Goal: Task Accomplishment & Management: Use online tool/utility

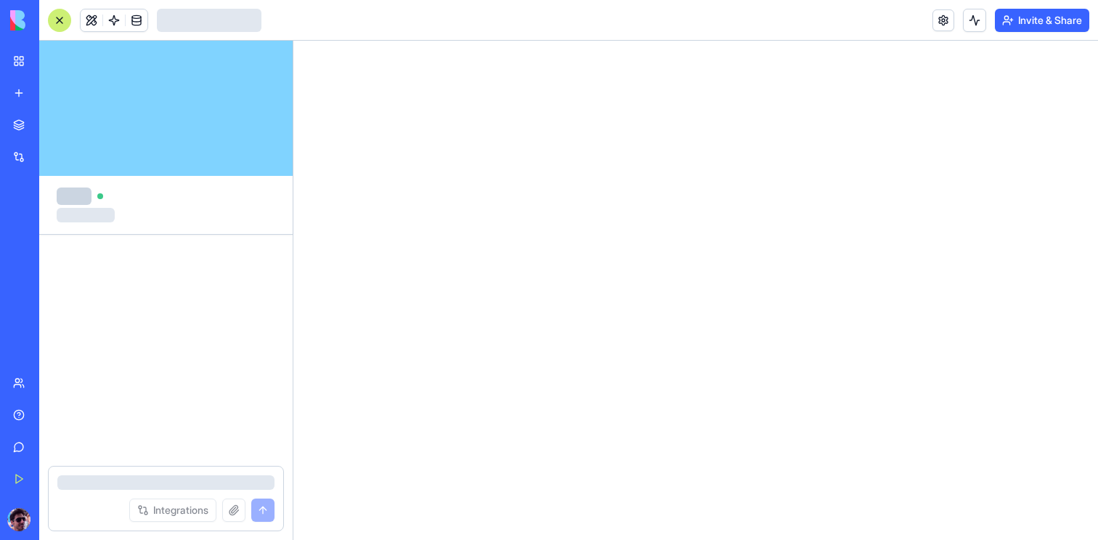
scroll to position [8405, 0]
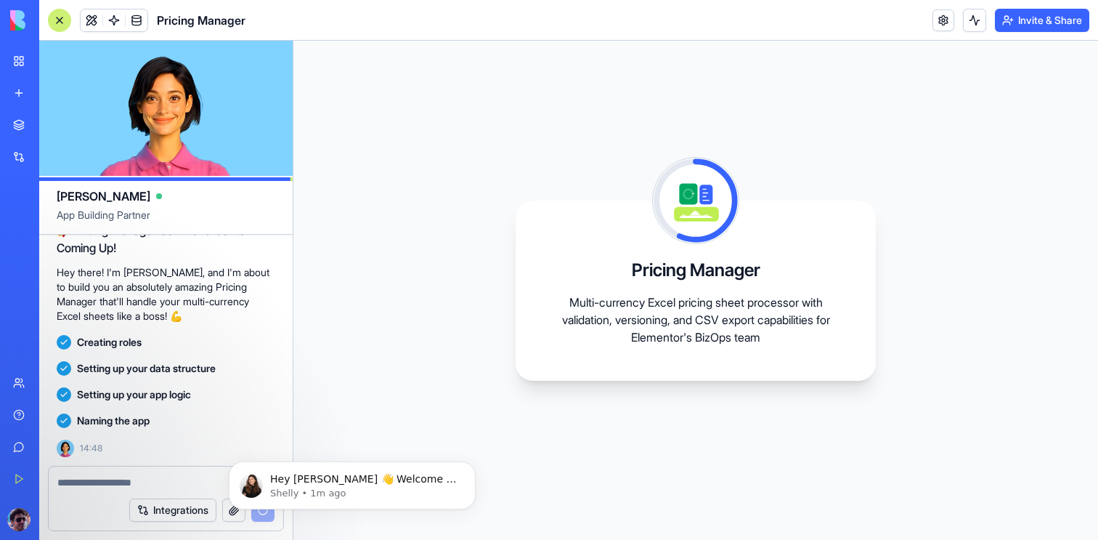
scroll to position [8783, 0]
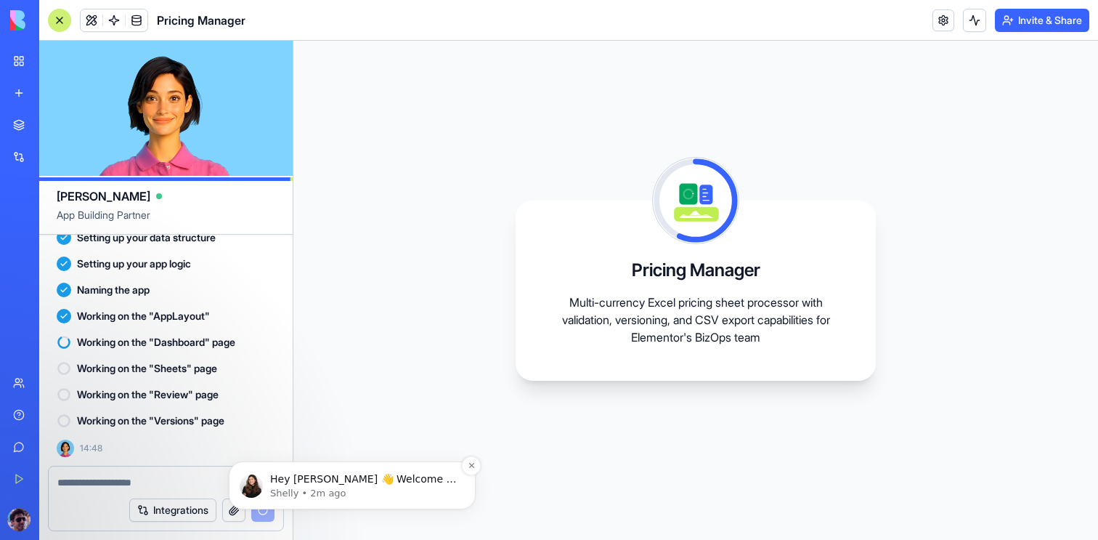
click at [394, 479] on p "Hey [PERSON_NAME] 👋 Welcome to Blocks 🙌 I'm here if you have any questions!" at bounding box center [363, 479] width 187 height 15
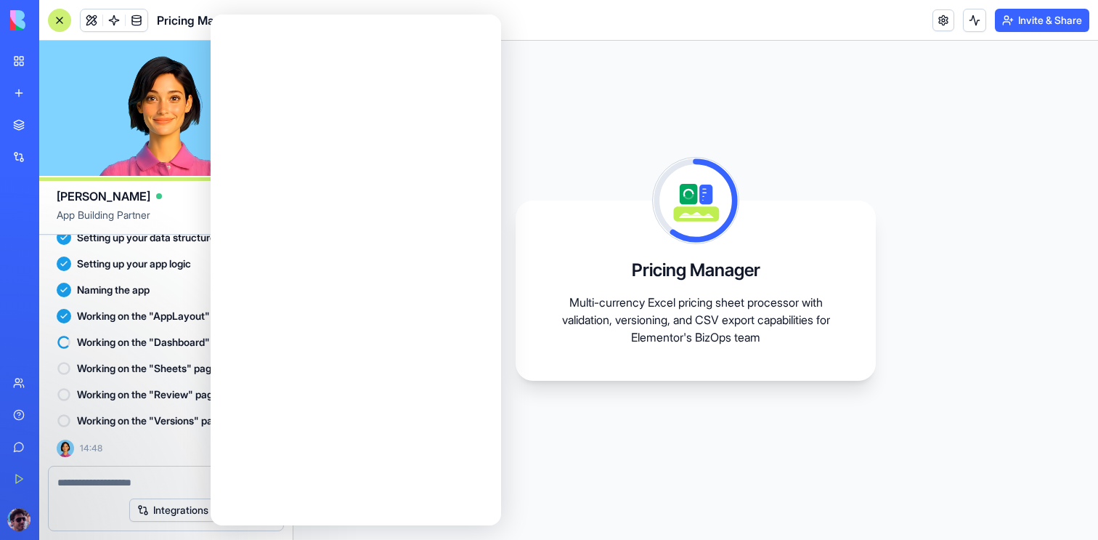
scroll to position [0, 0]
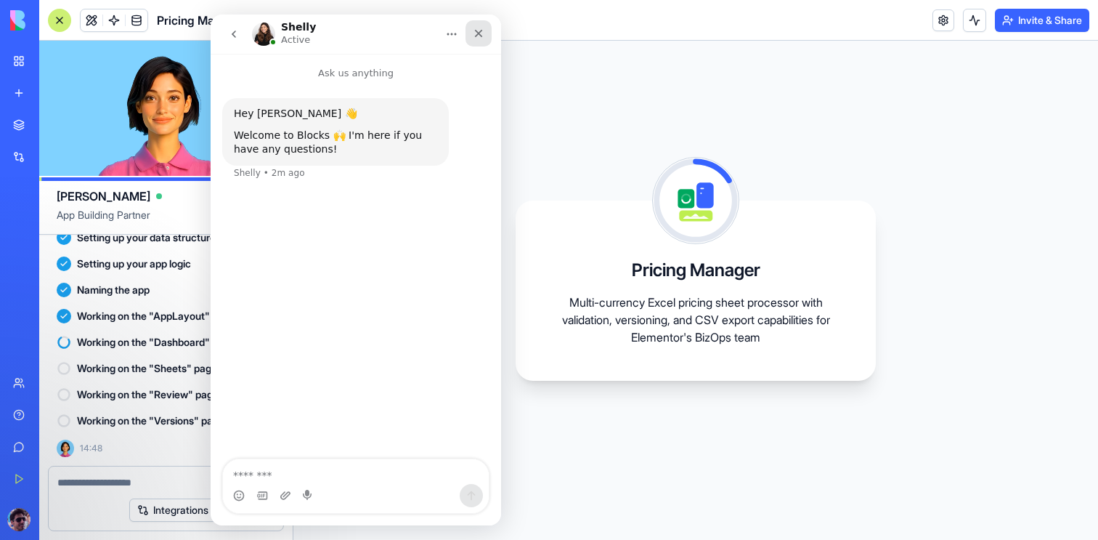
click at [479, 38] on icon "Close" at bounding box center [479, 34] width 12 height 12
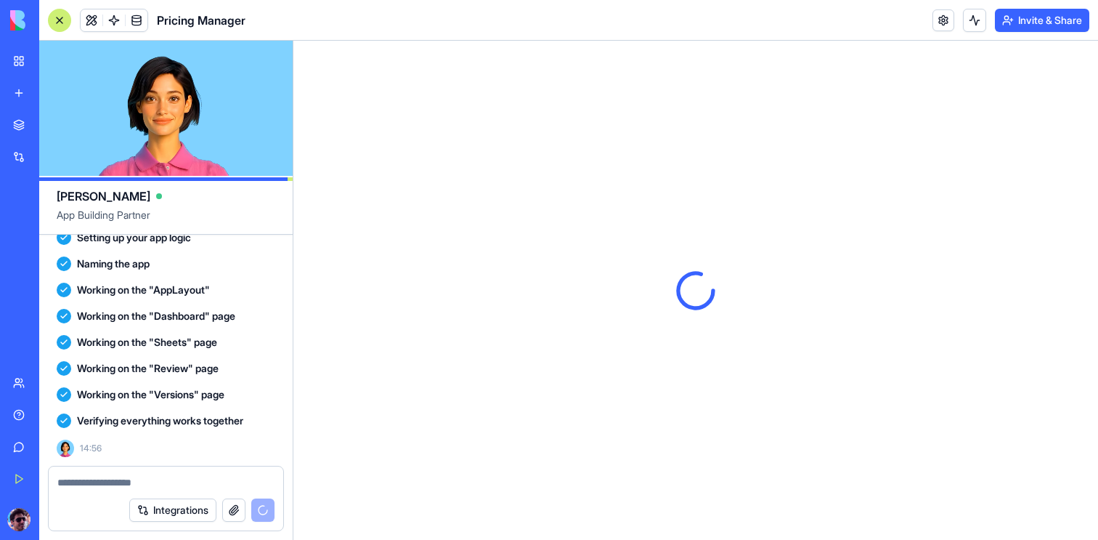
scroll to position [9070, 0]
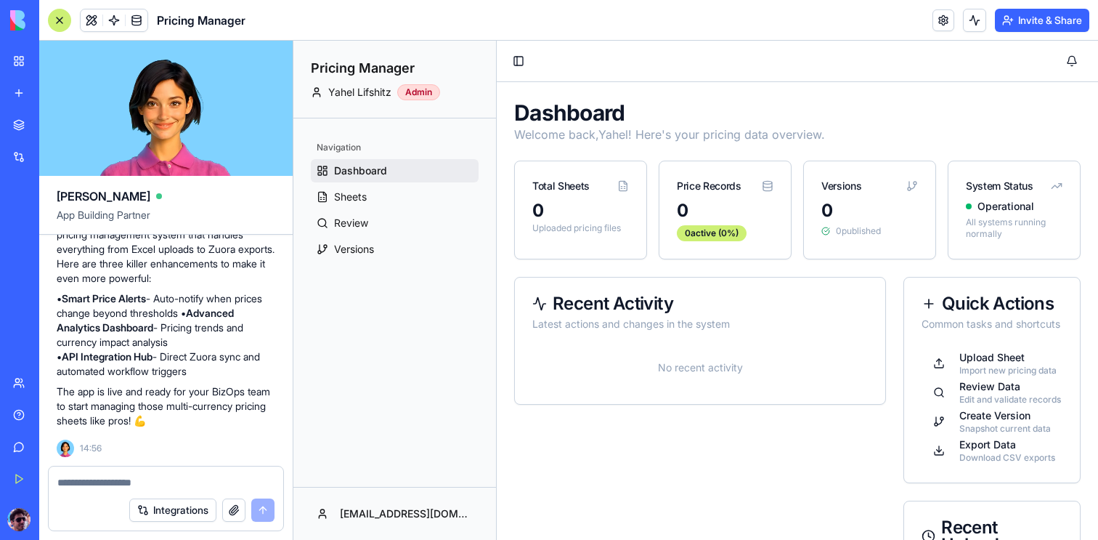
click at [60, 22] on div at bounding box center [59, 20] width 23 height 23
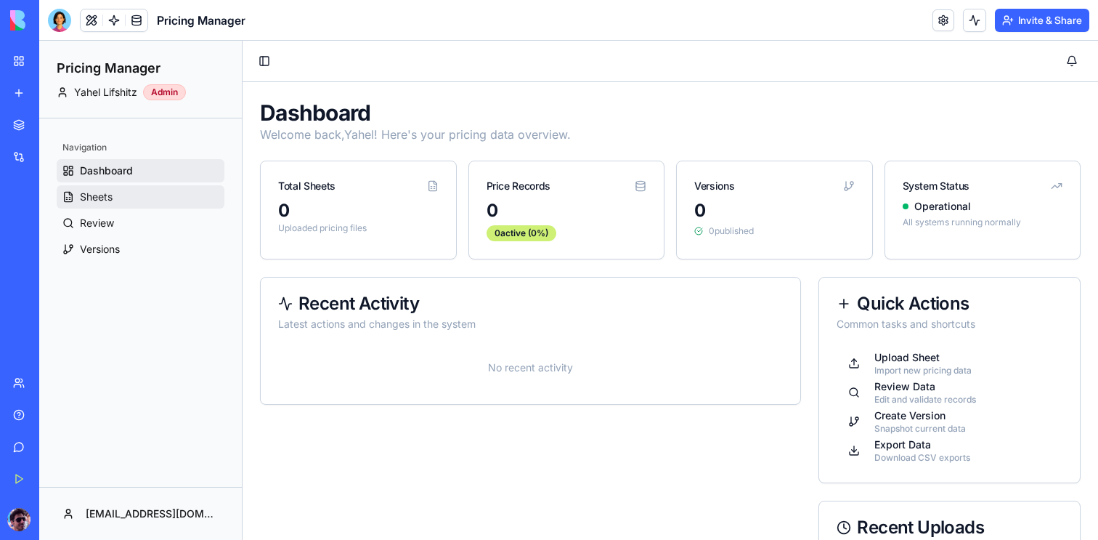
click at [127, 202] on link "Sheets" at bounding box center [141, 196] width 168 height 23
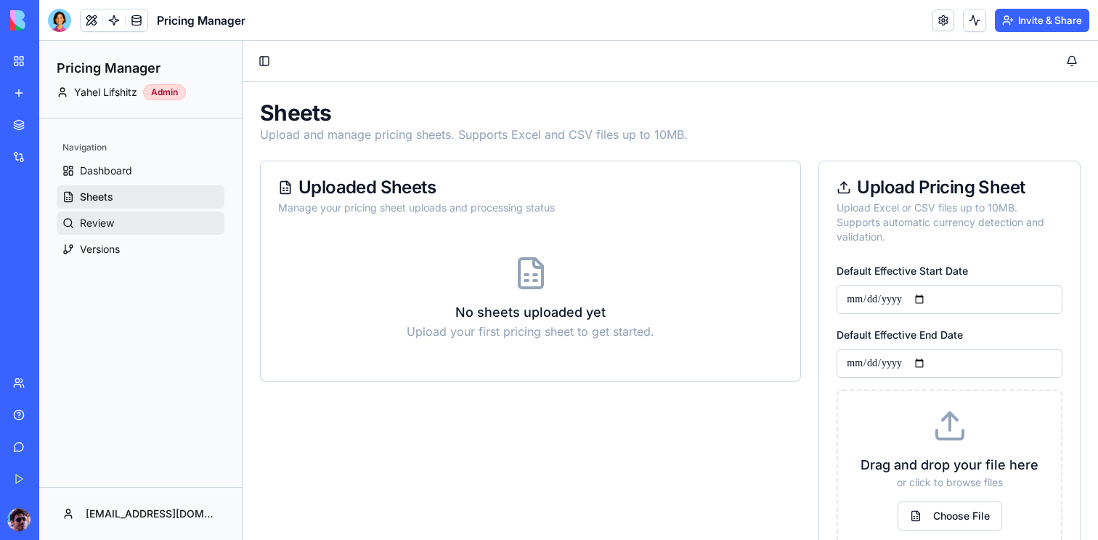
click at [120, 229] on link "Review" at bounding box center [141, 222] width 168 height 23
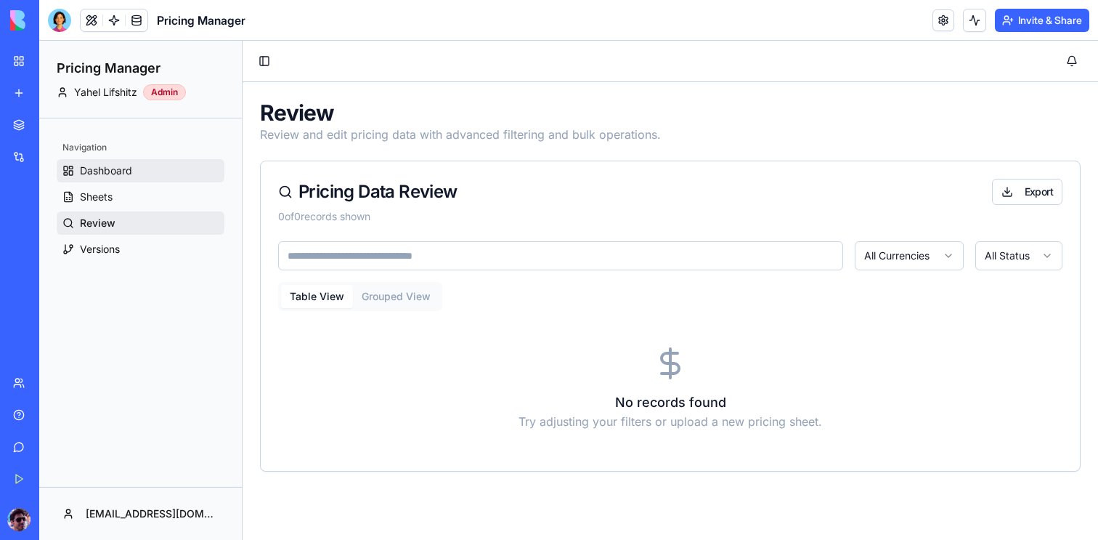
click at [129, 171] on span "Dashboard" at bounding box center [106, 170] width 52 height 15
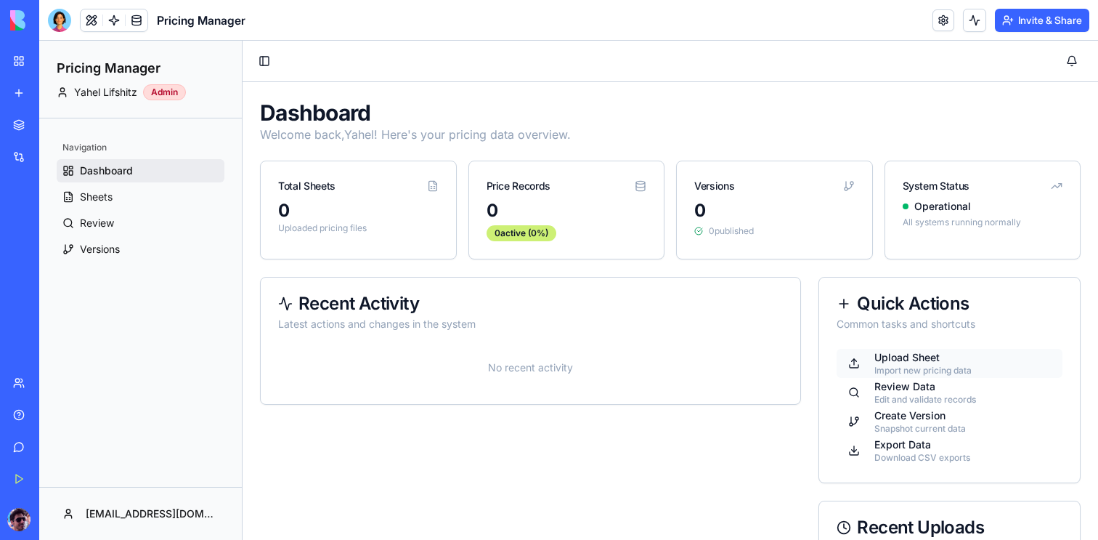
click at [926, 365] on div "Import new pricing data" at bounding box center [922, 371] width 97 height 12
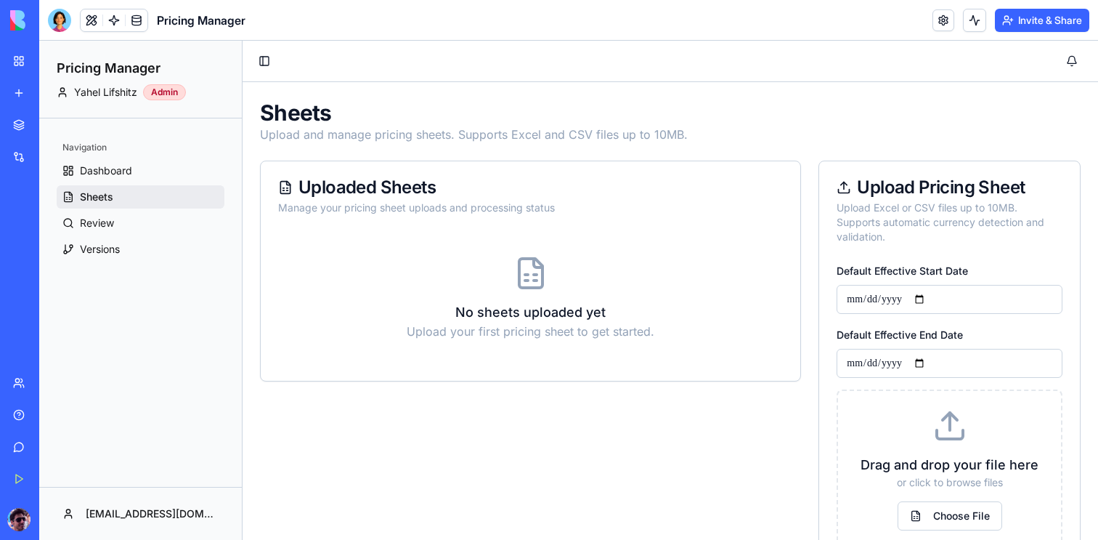
click at [534, 314] on h3 "No sheets uploaded yet" at bounding box center [530, 312] width 505 height 20
click at [536, 333] on p "Upload your first pricing sheet to get started." at bounding box center [530, 330] width 505 height 17
click at [949, 512] on button "Choose File" at bounding box center [950, 515] width 105 height 29
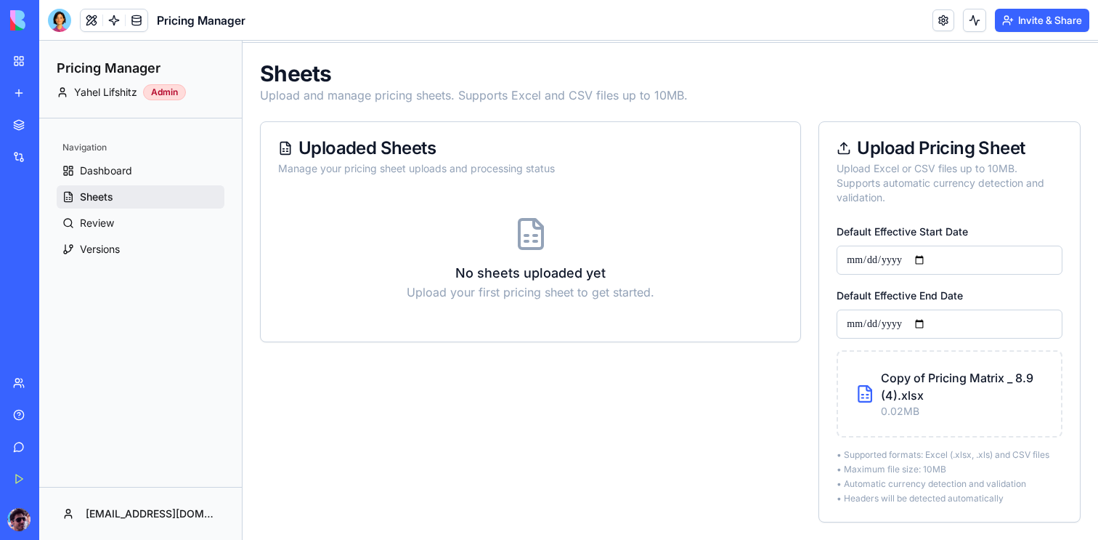
scroll to position [77, 0]
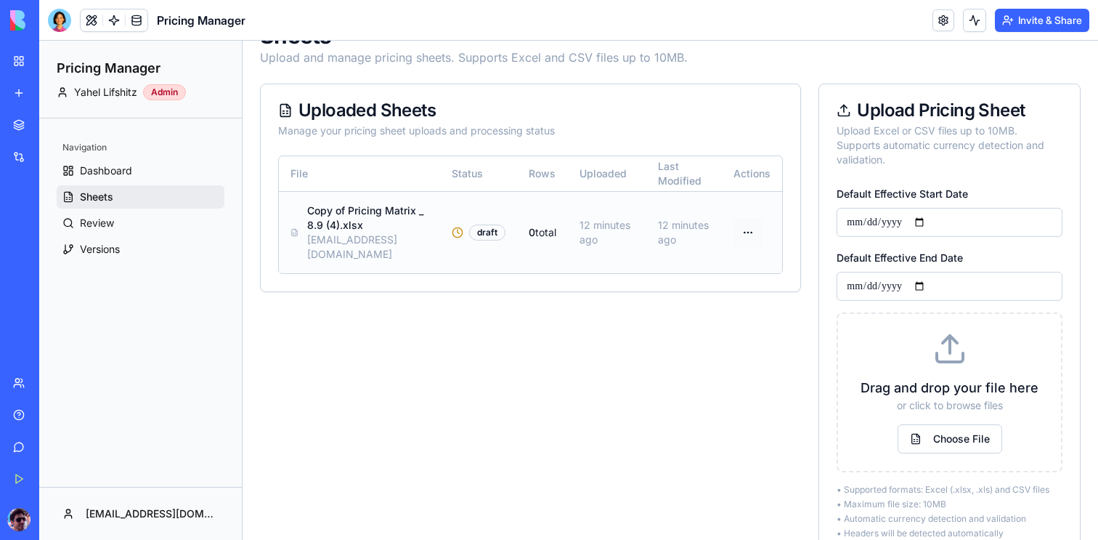
click at [756, 233] on html "**********" at bounding box center [568, 269] width 1059 height 611
click at [776, 329] on html "**********" at bounding box center [568, 269] width 1059 height 611
click at [105, 223] on span "Review" at bounding box center [97, 223] width 34 height 15
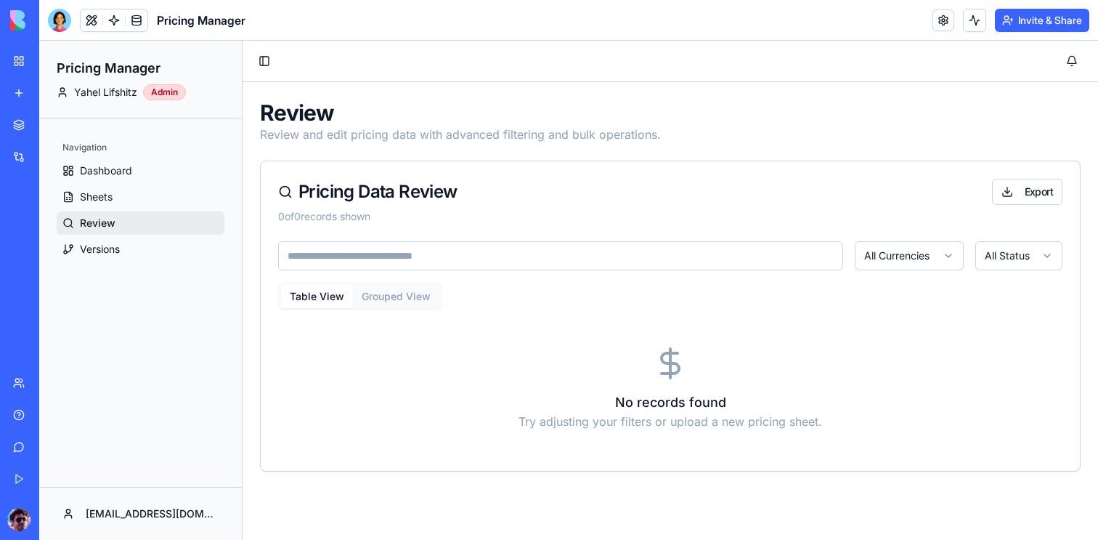
click at [395, 299] on button "Grouped View" at bounding box center [396, 296] width 86 height 23
click at [338, 298] on button "Table View" at bounding box center [317, 296] width 72 height 23
click at [125, 174] on span "Dashboard" at bounding box center [106, 170] width 52 height 15
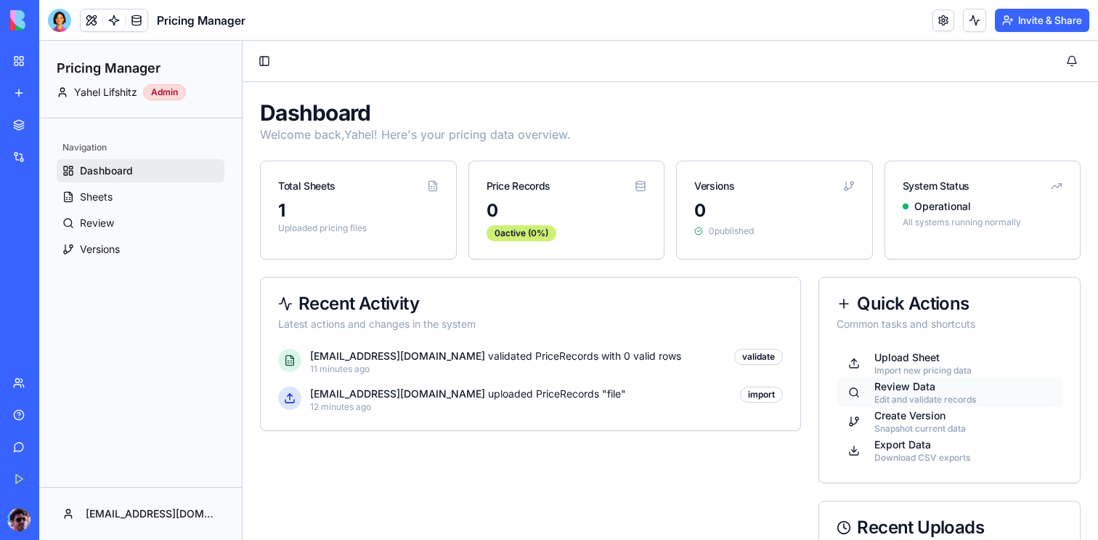
click at [915, 387] on div "Review Data" at bounding box center [925, 386] width 102 height 15
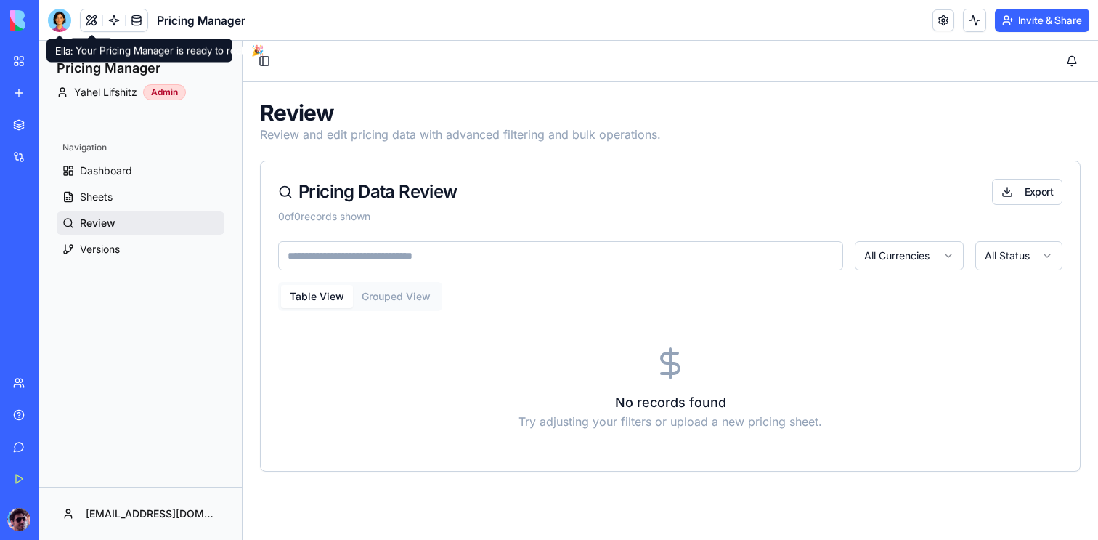
click at [65, 23] on div at bounding box center [59, 20] width 23 height 23
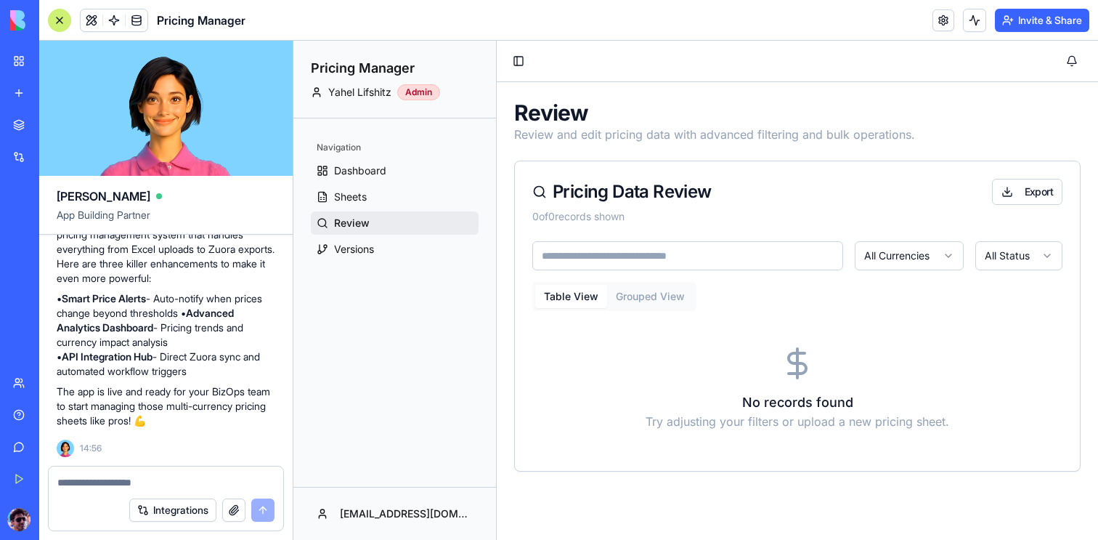
click at [237, 503] on button "button" at bounding box center [233, 509] width 23 height 23
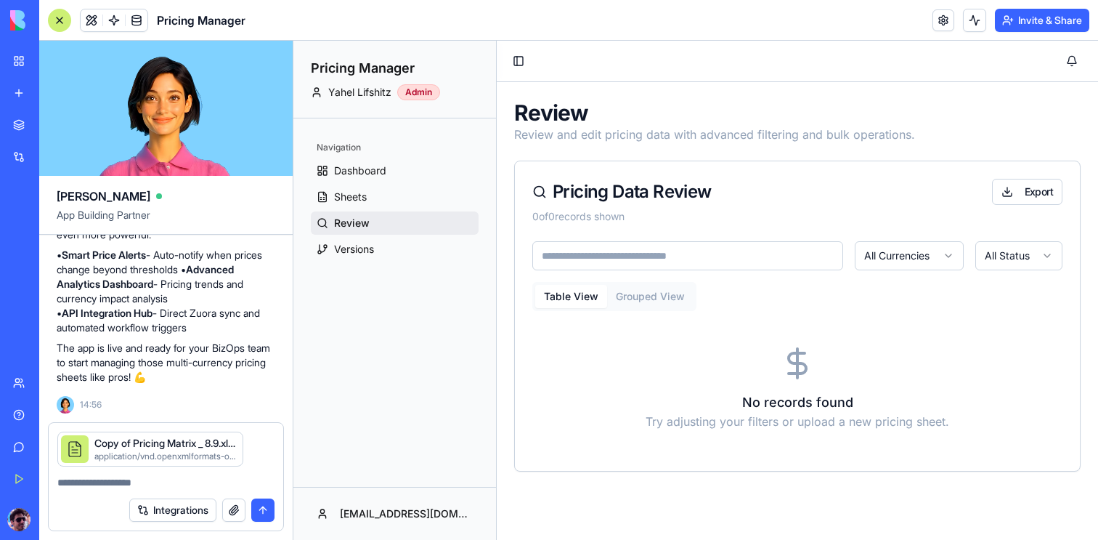
click at [150, 484] on textarea at bounding box center [165, 482] width 217 height 15
type textarea "*"
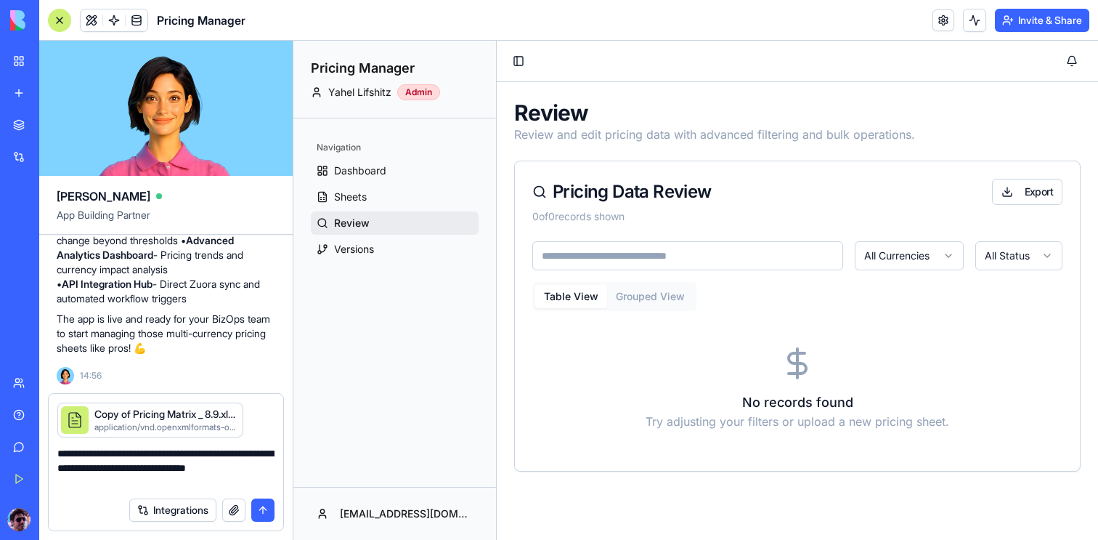
type textarea "**********"
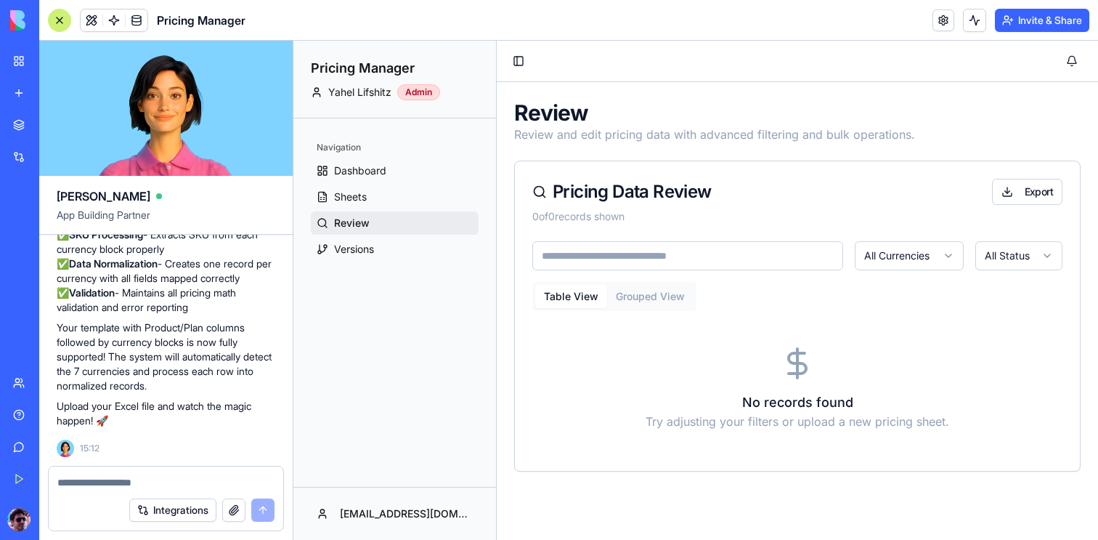
scroll to position [9657, 0]
click at [367, 196] on link "Sheets" at bounding box center [395, 196] width 168 height 23
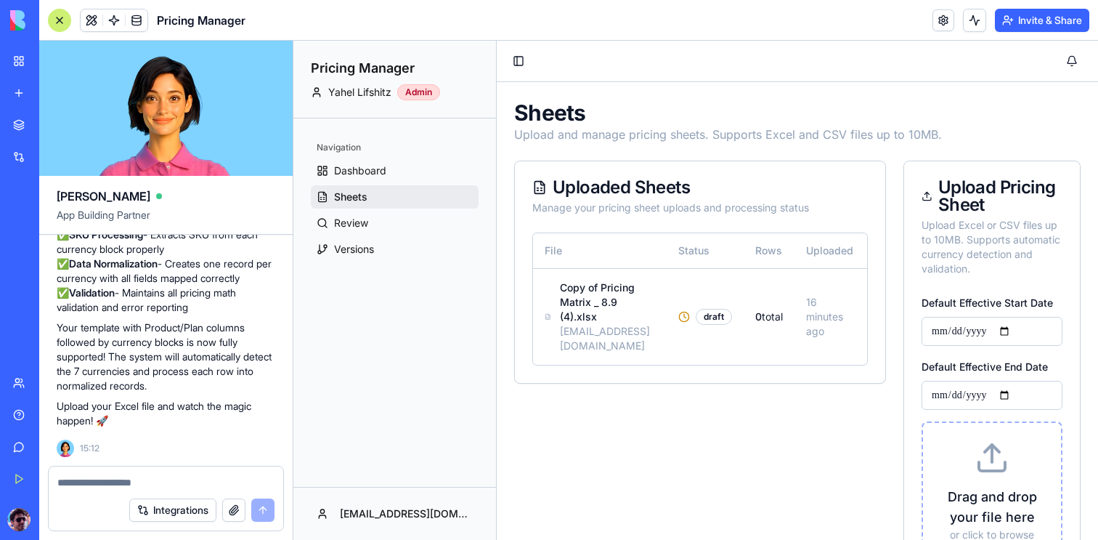
click at [1015, 491] on p "Drag and drop your file here" at bounding box center [992, 507] width 103 height 41
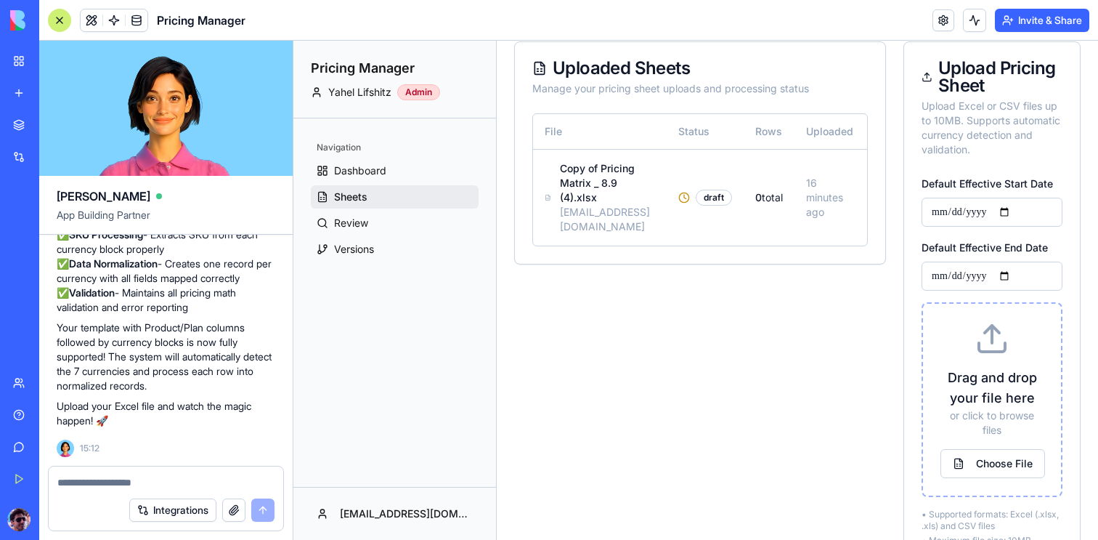
scroll to position [126, 0]
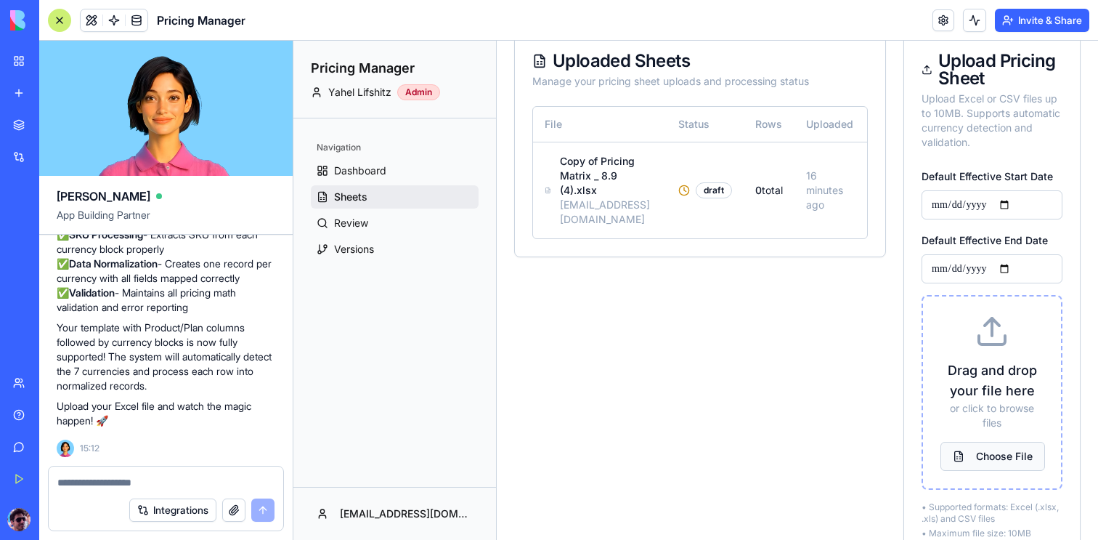
click at [1007, 449] on button "Choose File" at bounding box center [993, 456] width 105 height 29
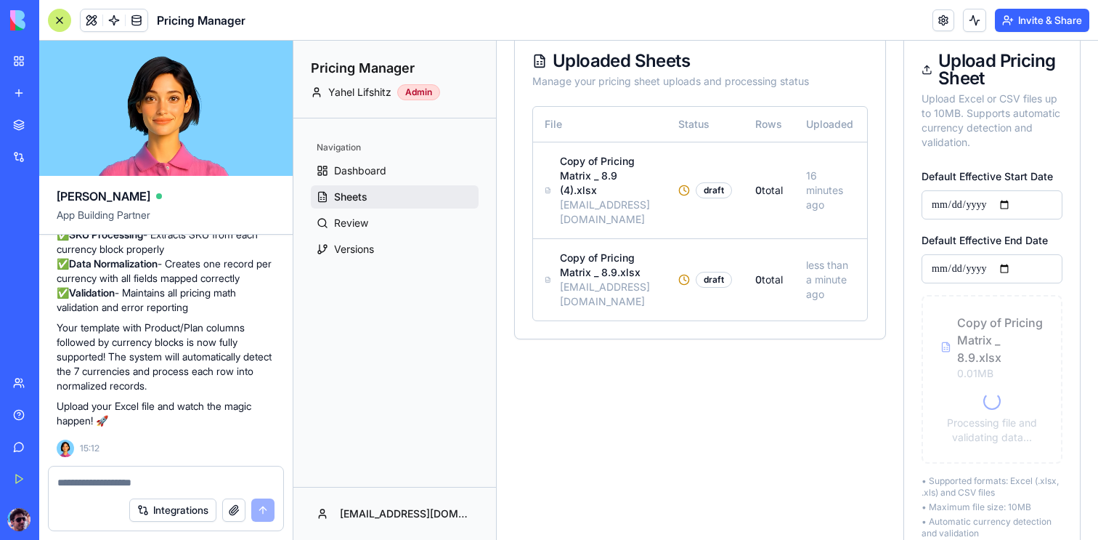
click at [62, 18] on div at bounding box center [59, 20] width 23 height 23
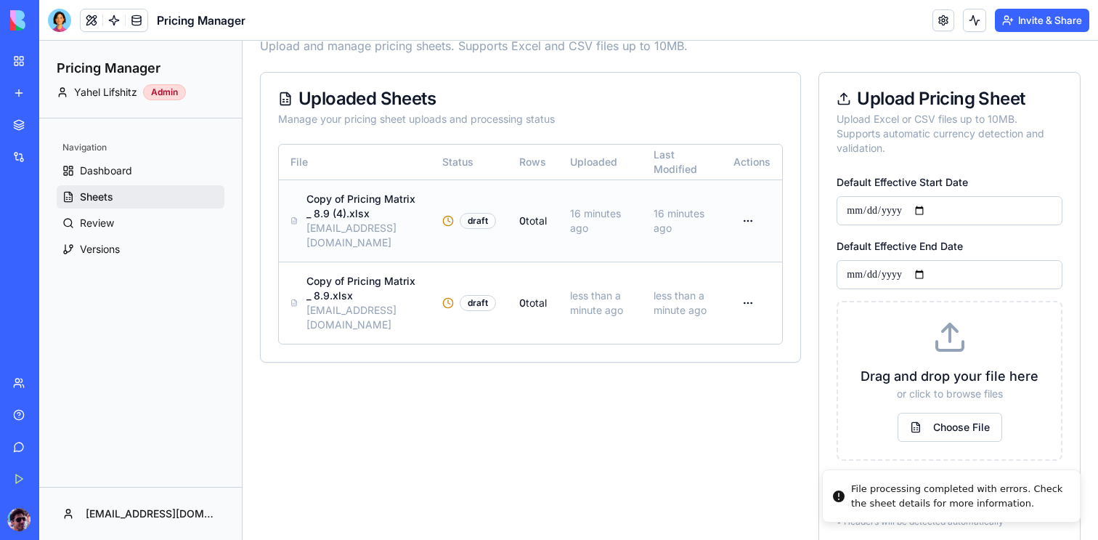
scroll to position [112, 0]
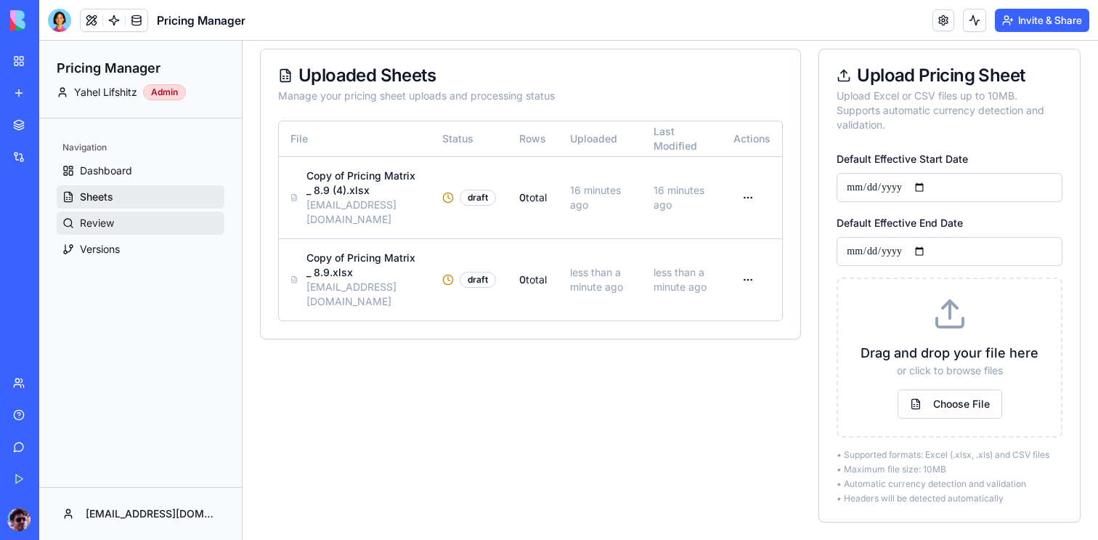
click at [109, 222] on span "Review" at bounding box center [97, 223] width 34 height 15
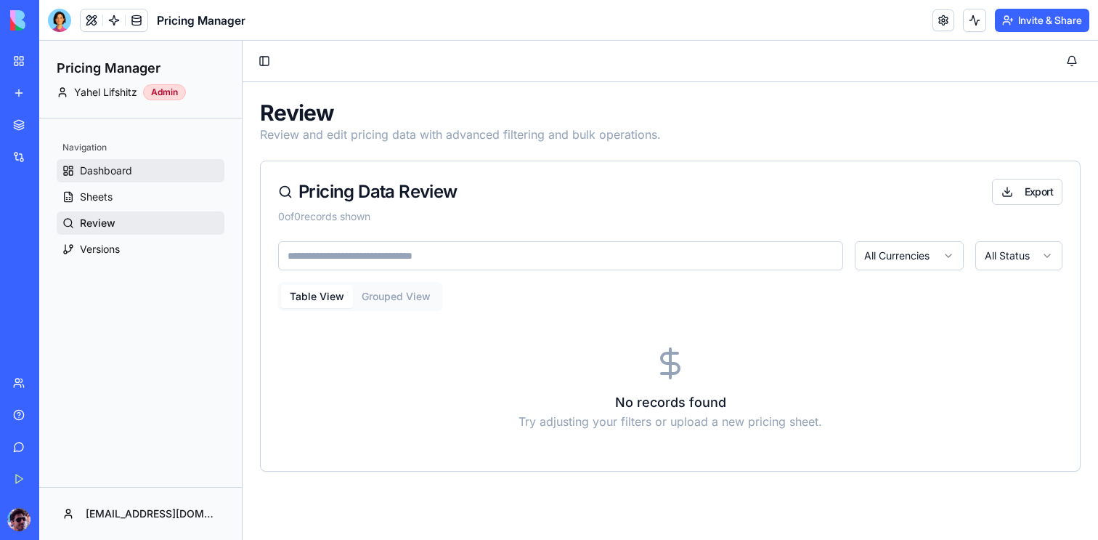
click at [118, 169] on span "Dashboard" at bounding box center [106, 170] width 52 height 15
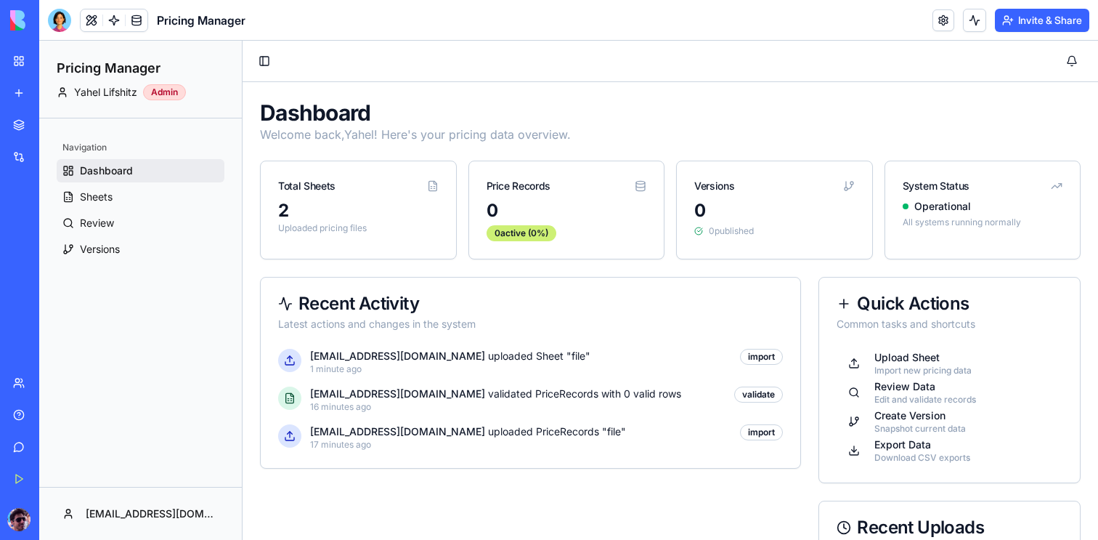
click at [561, 228] on div "0 active ( 0 %)" at bounding box center [567, 233] width 161 height 16
click at [435, 359] on p "[EMAIL_ADDRESS][DOMAIN_NAME] uploaded Sheet "file"" at bounding box center [520, 356] width 421 height 15
click at [755, 356] on div "import" at bounding box center [761, 357] width 43 height 16
click at [136, 231] on link "Review" at bounding box center [141, 222] width 168 height 23
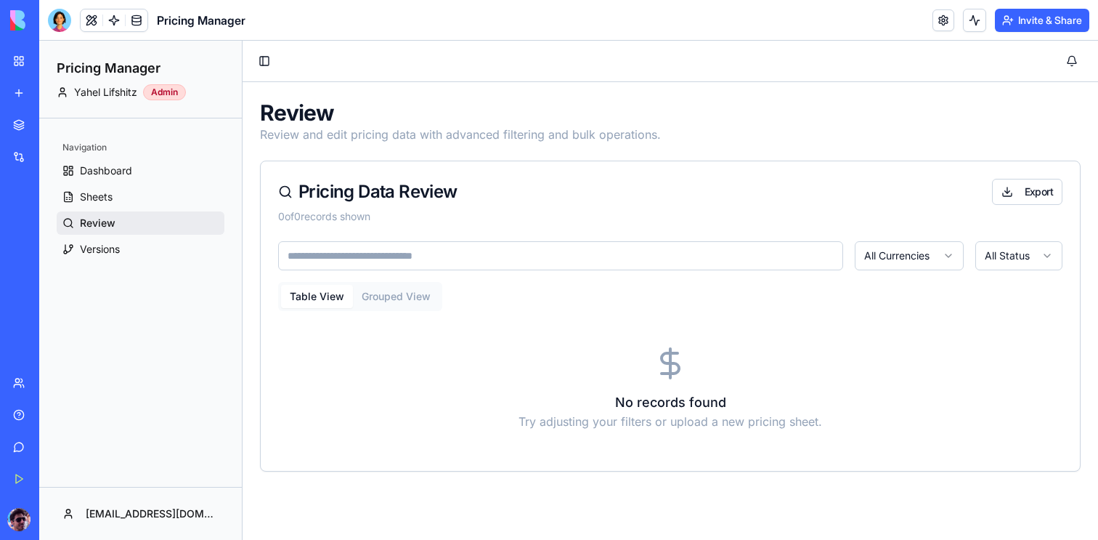
click at [695, 377] on div "No records found Try adjusting your filters or upload a new pricing sheet." at bounding box center [670, 387] width 784 height 131
click at [165, 177] on link "Dashboard" at bounding box center [141, 170] width 168 height 23
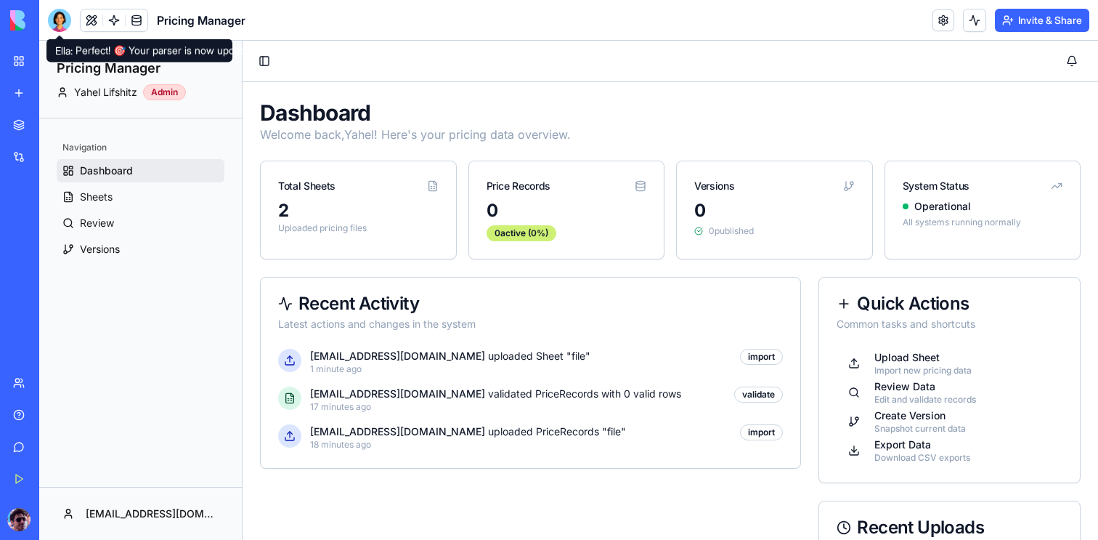
click at [61, 28] on div at bounding box center [59, 20] width 23 height 23
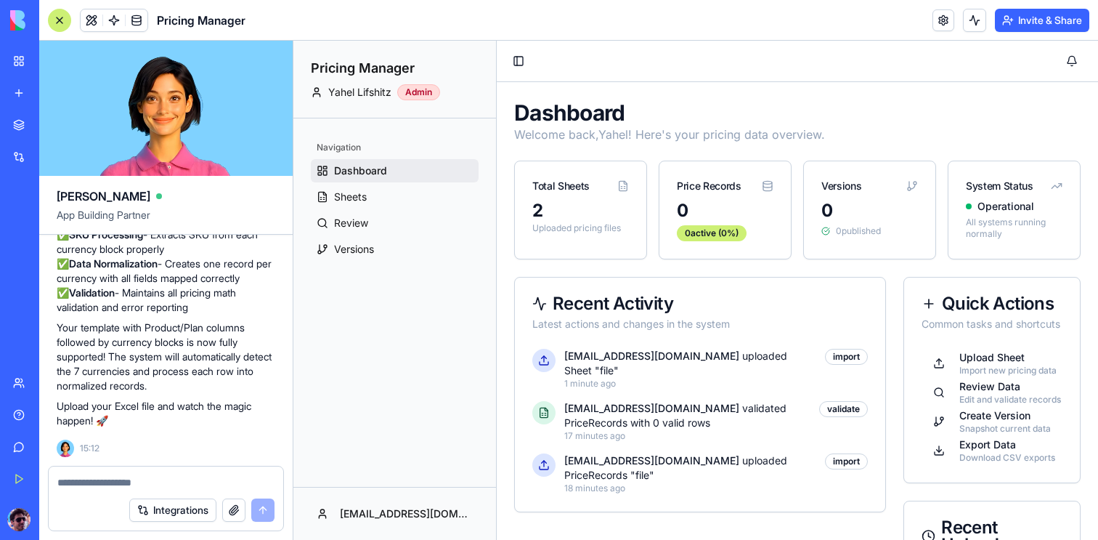
click at [200, 484] on textarea at bounding box center [165, 482] width 217 height 15
click at [208, 488] on textarea at bounding box center [165, 482] width 217 height 15
type textarea "*"
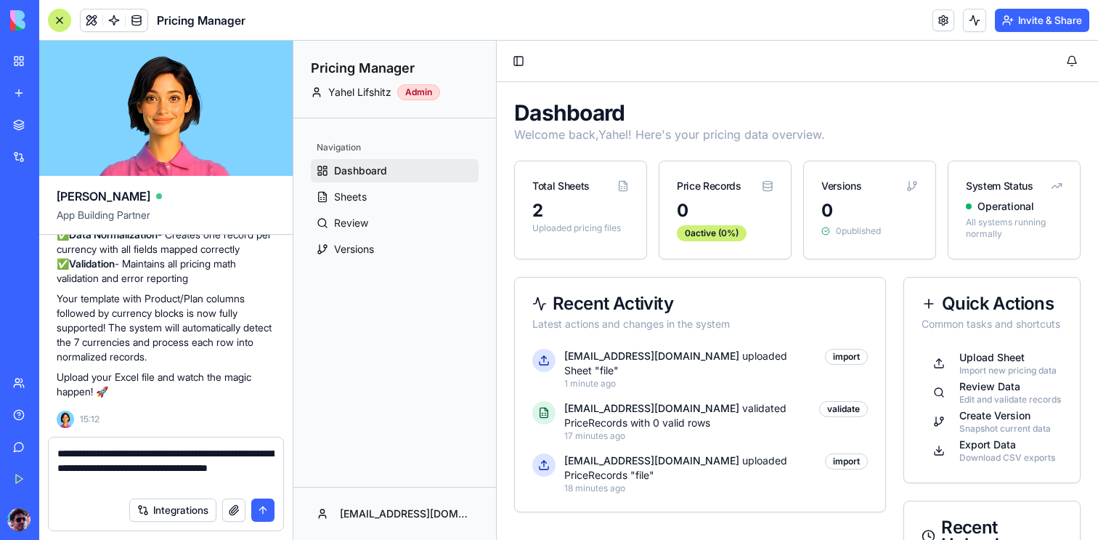
type textarea "**********"
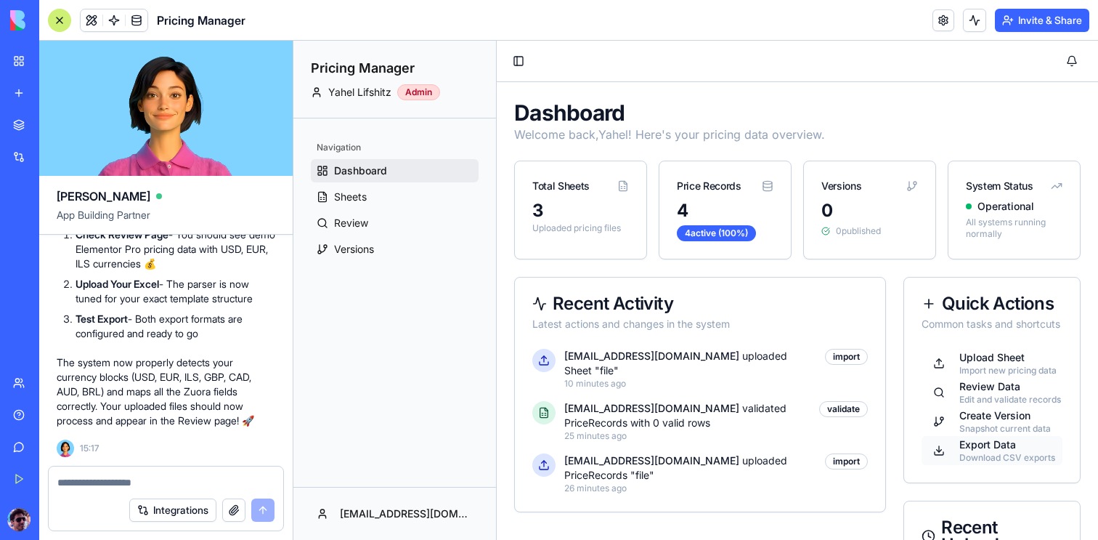
scroll to position [158, 0]
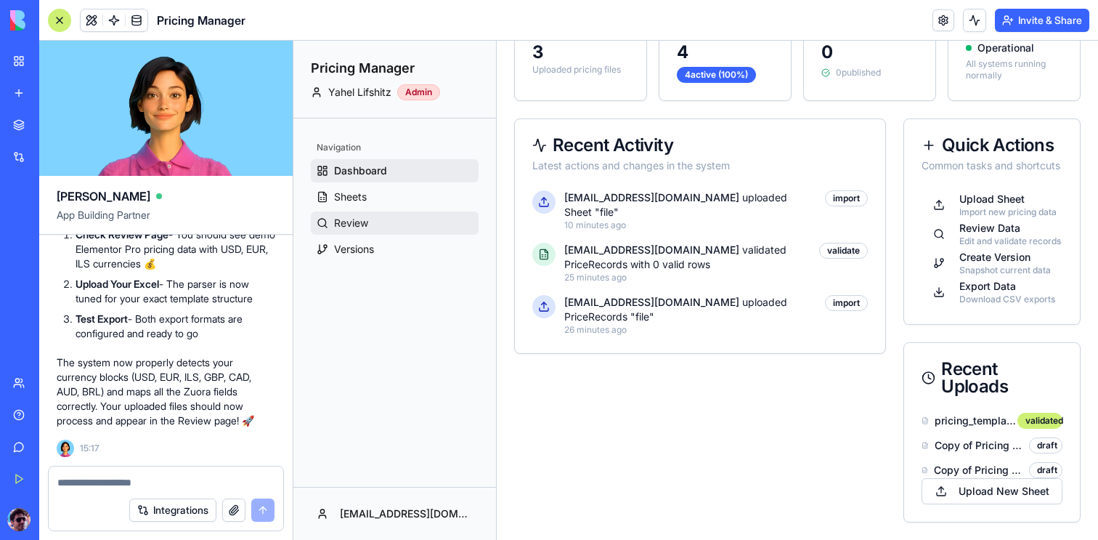
click at [362, 211] on link "Review" at bounding box center [395, 222] width 168 height 23
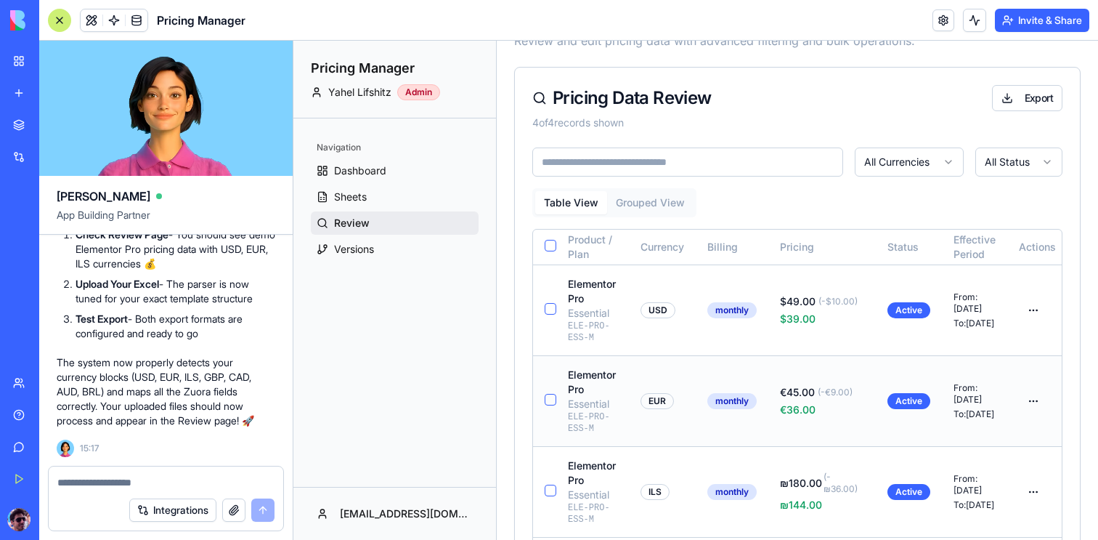
scroll to position [92, 0]
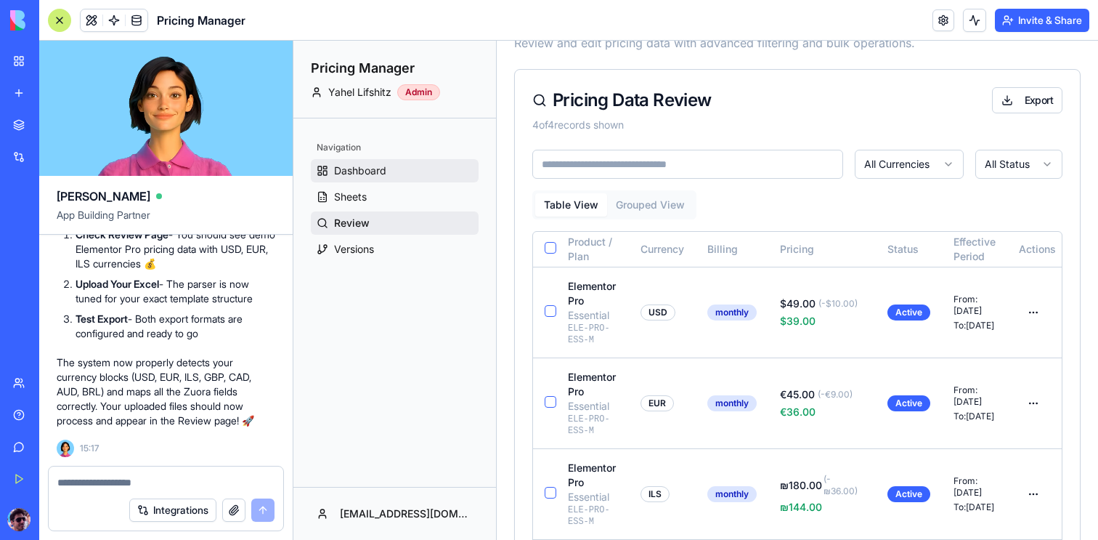
click at [375, 171] on span "Dashboard" at bounding box center [360, 170] width 52 height 15
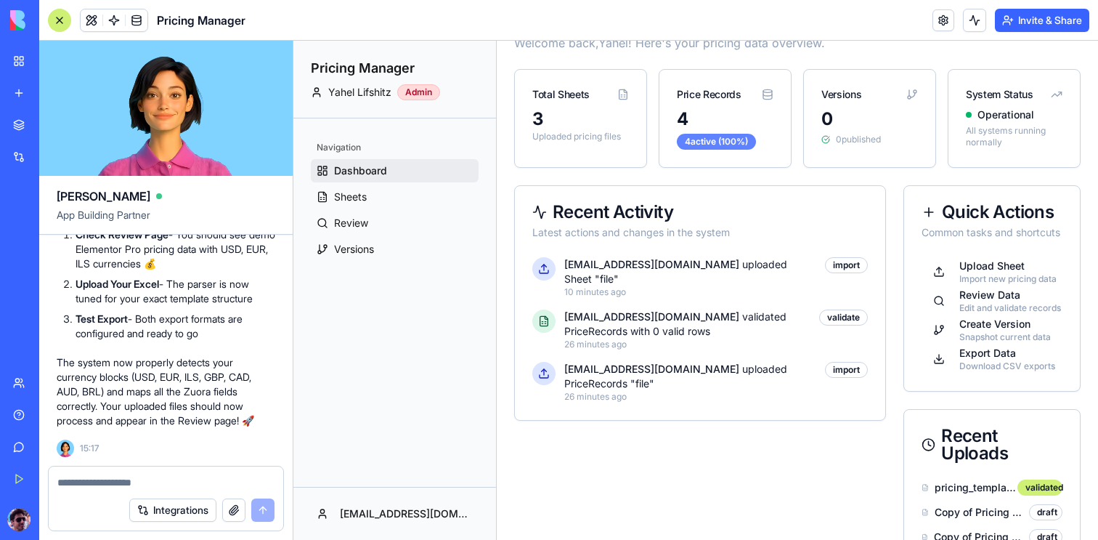
click at [737, 139] on div "4 active ( 100 %)" at bounding box center [716, 142] width 79 height 16
click at [371, 200] on link "Sheets" at bounding box center [395, 196] width 168 height 23
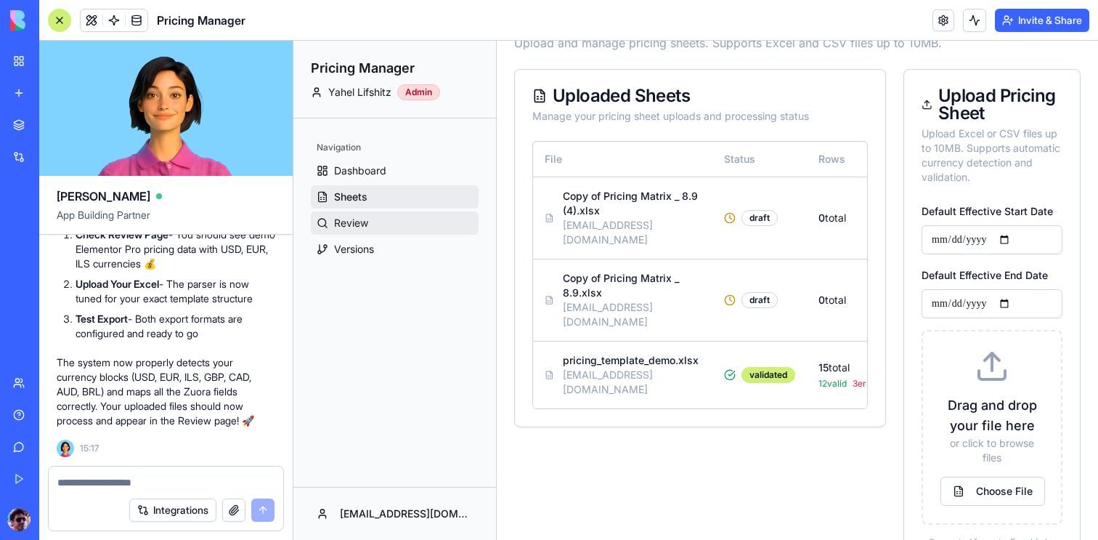
click at [370, 224] on link "Review" at bounding box center [395, 222] width 168 height 23
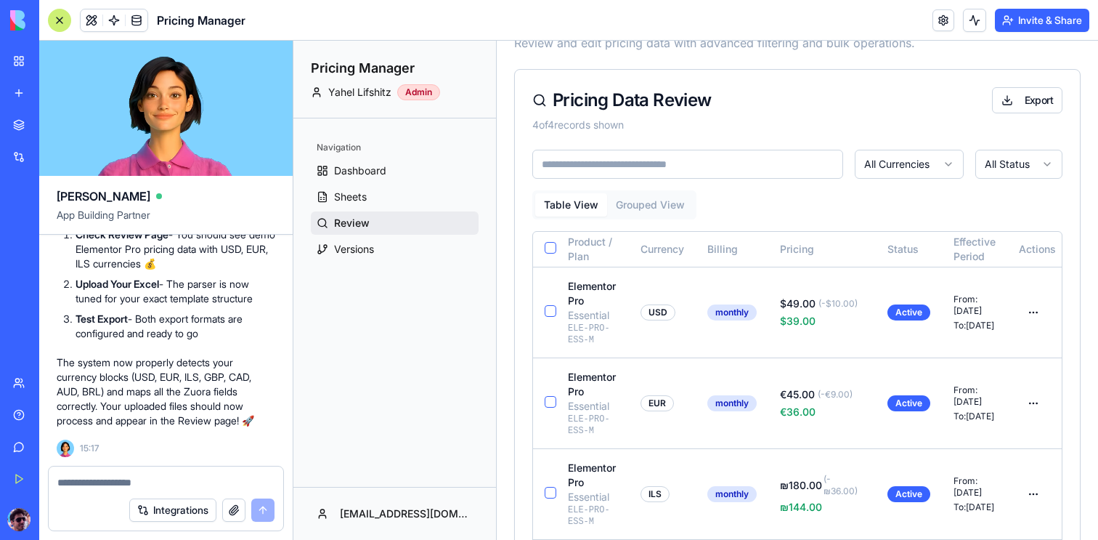
click at [62, 20] on div at bounding box center [59, 20] width 23 height 23
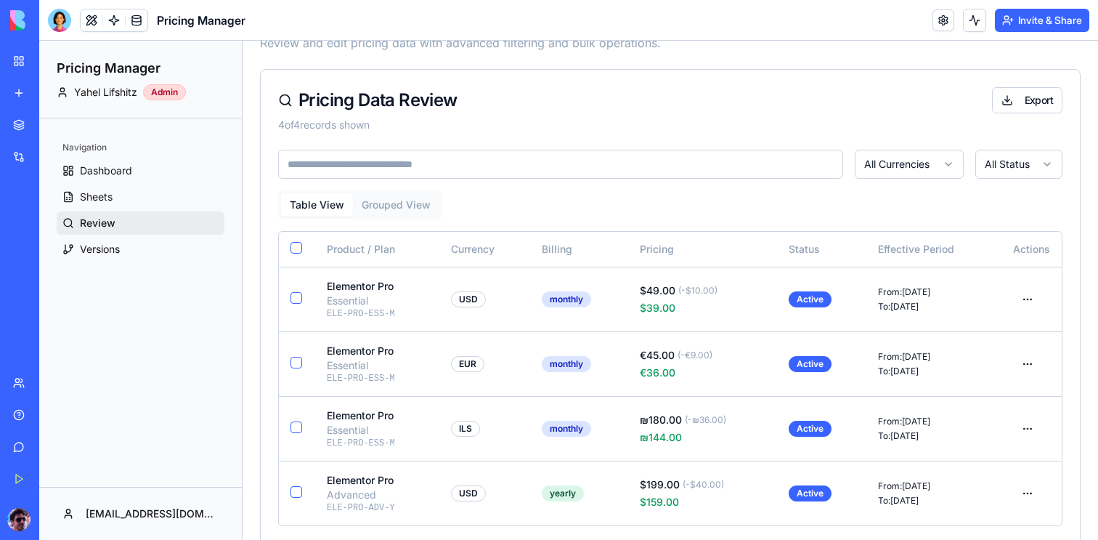
scroll to position [113, 0]
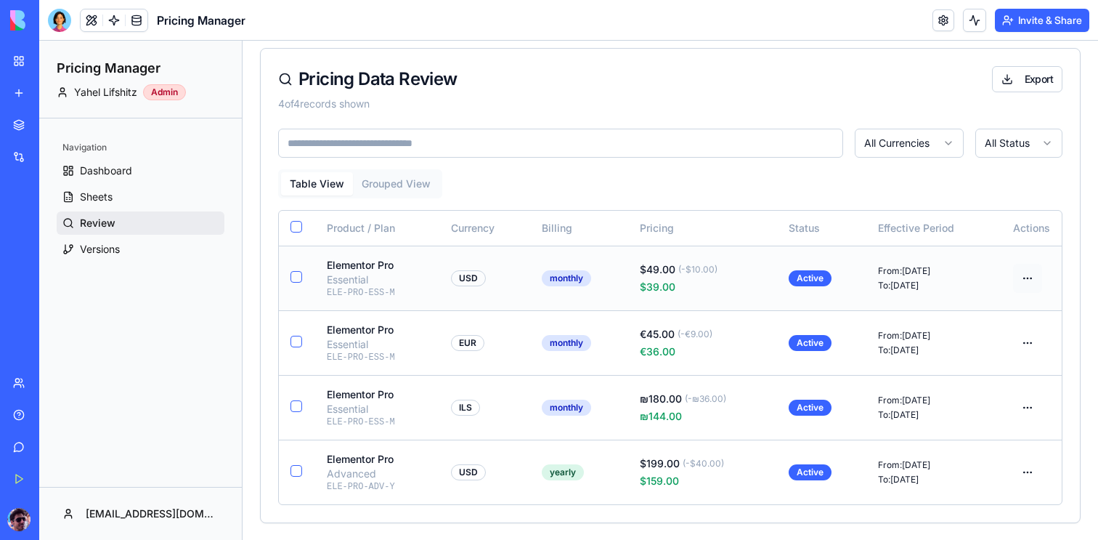
click at [1039, 281] on html "Pricing Manager [PERSON_NAME] Admin Navigation Dashboard Sheets Review Versions…" at bounding box center [568, 234] width 1059 height 612
click at [1031, 251] on html "Pricing Manager [PERSON_NAME] Admin Navigation Dashboard Sheets Review Versions…" at bounding box center [568, 234] width 1059 height 612
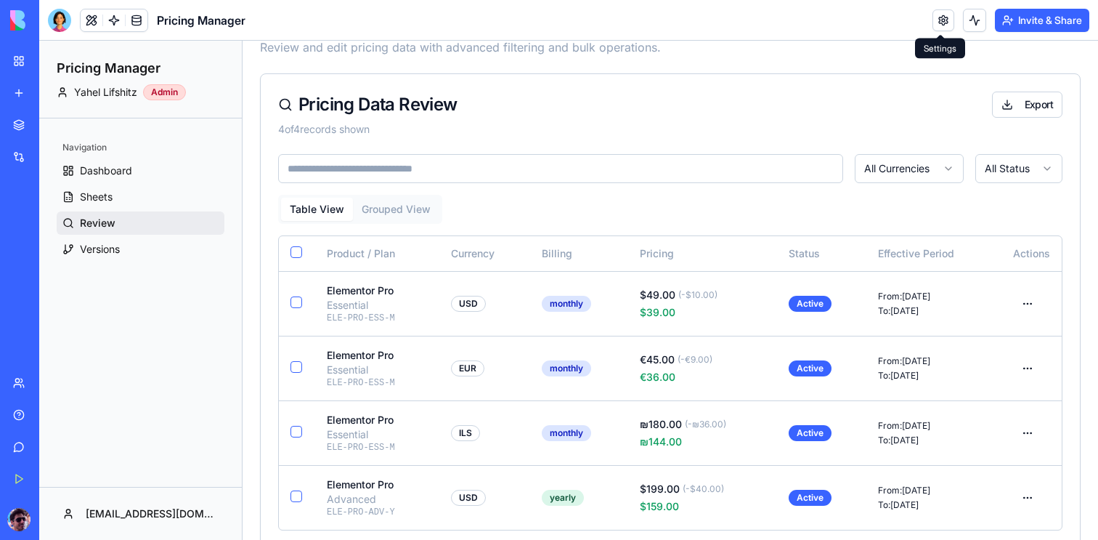
click at [410, 187] on div "All Currencies All Status Table View Grouped View Product / Plan Currency Billi…" at bounding box center [670, 351] width 819 height 394
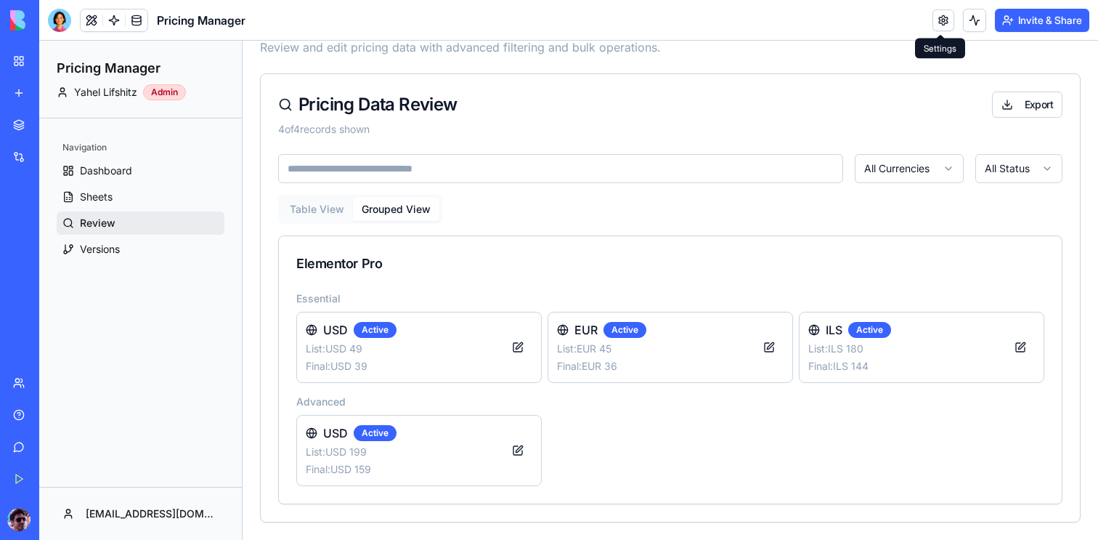
click at [462, 353] on div "USD Active List: USD 49 Final: USD 39" at bounding box center [418, 347] width 245 height 71
click at [432, 348] on div "USD Active List: USD 49 Final: USD 39" at bounding box center [418, 347] width 245 height 71
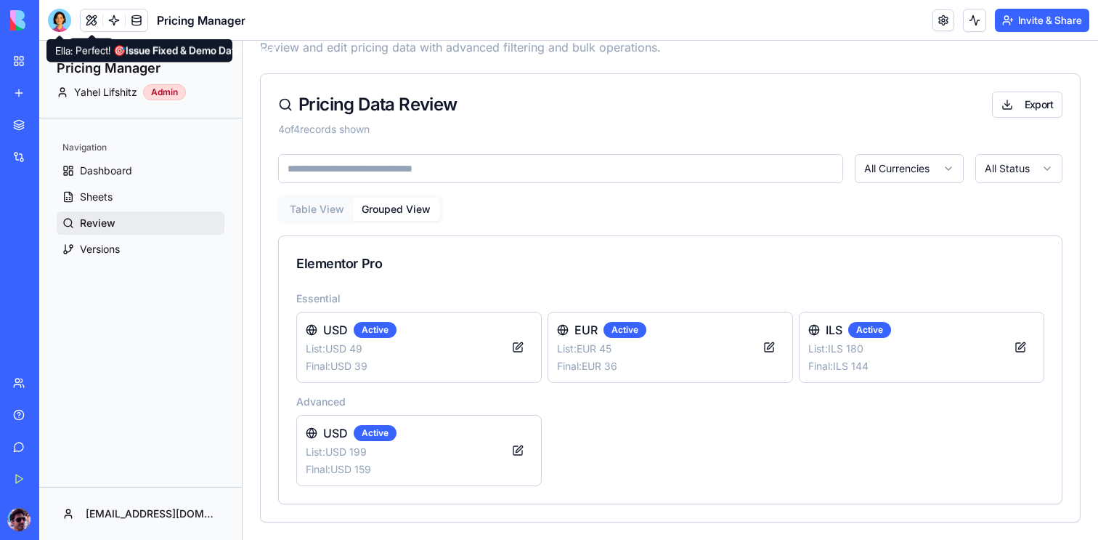
click at [60, 15] on div at bounding box center [59, 20] width 23 height 23
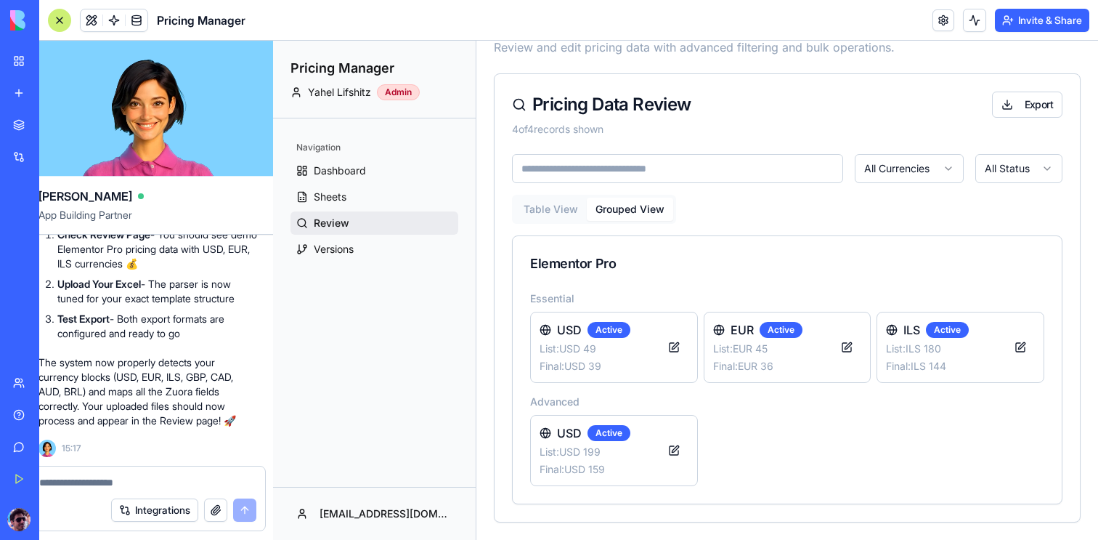
scroll to position [0, 0]
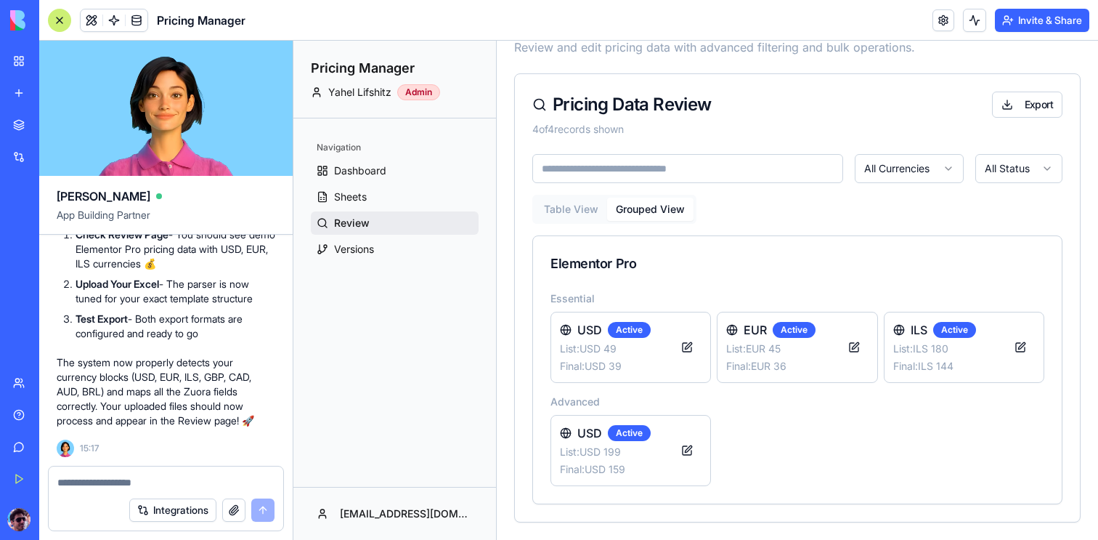
click at [195, 488] on textarea at bounding box center [165, 482] width 217 height 15
type textarea "*"
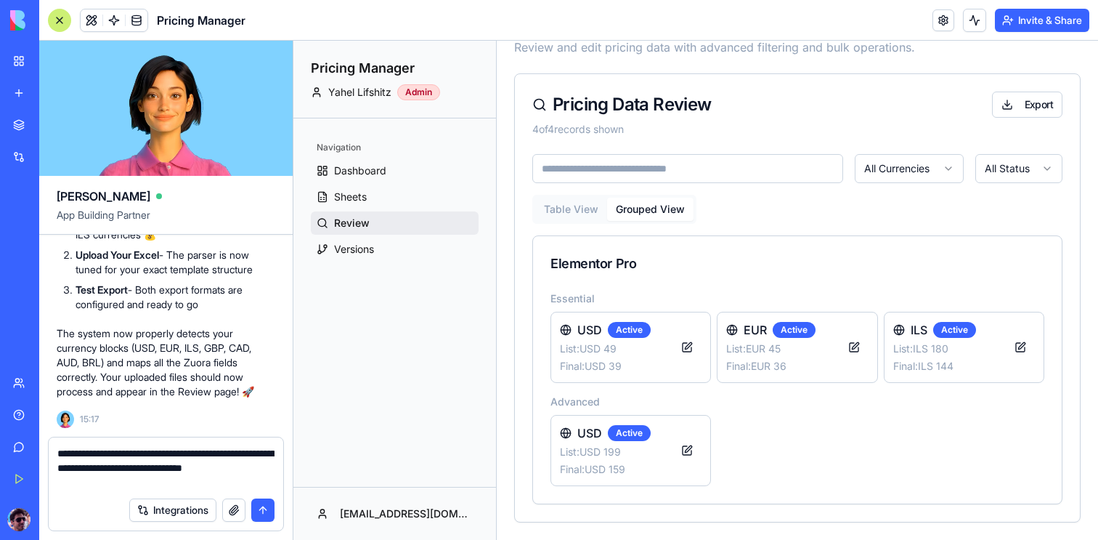
type textarea "**********"
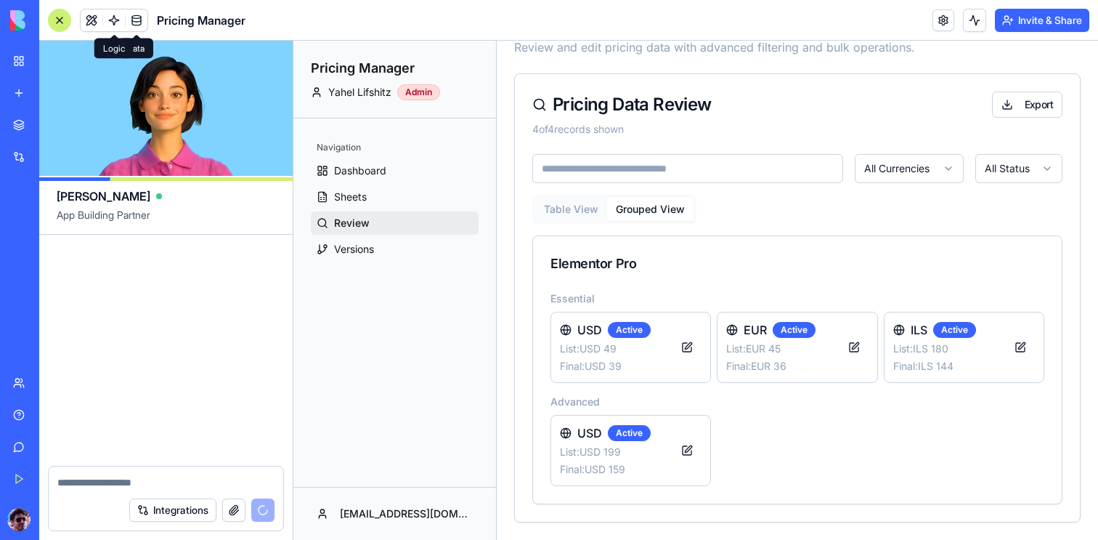
scroll to position [11179, 0]
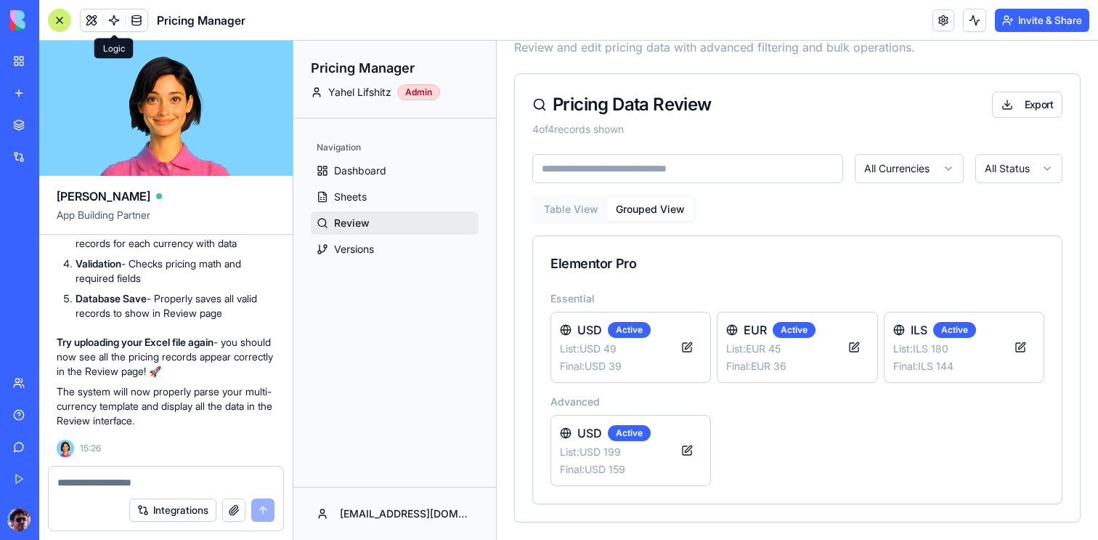
click at [113, 19] on span at bounding box center [114, 20] width 41 height 41
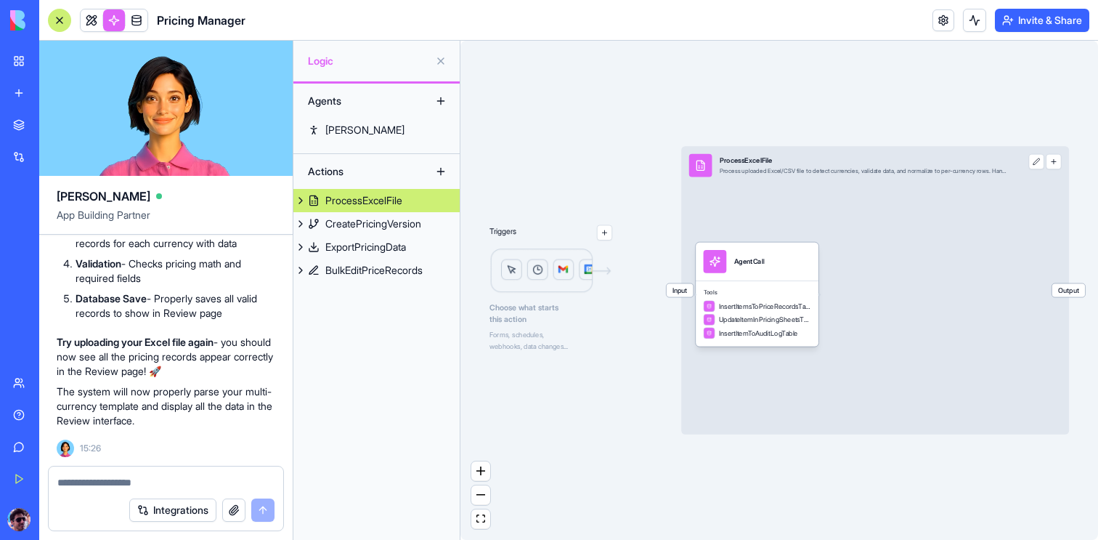
click at [60, 20] on div at bounding box center [59, 20] width 23 height 23
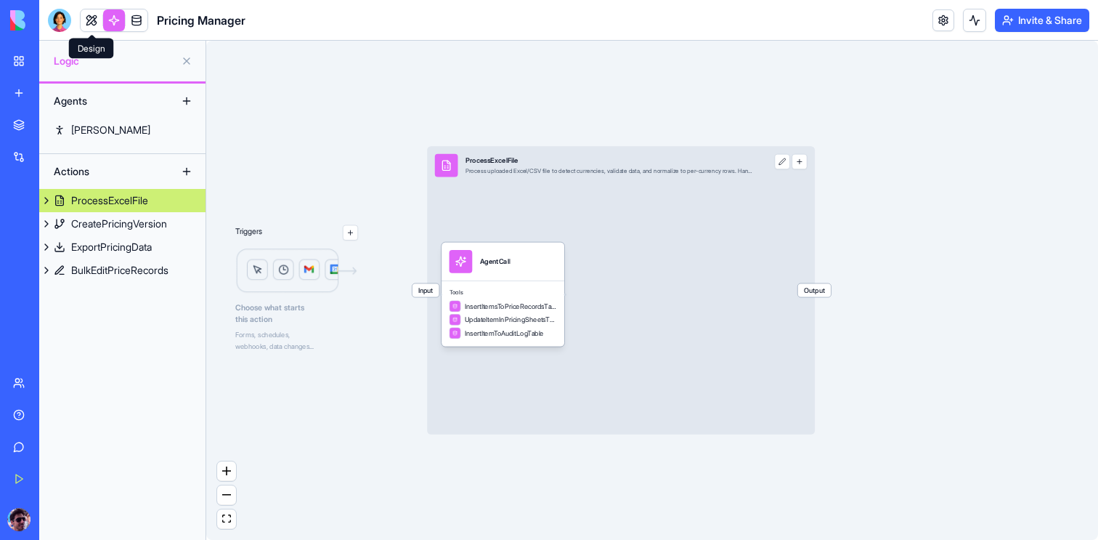
click at [94, 20] on link at bounding box center [92, 20] width 22 height 22
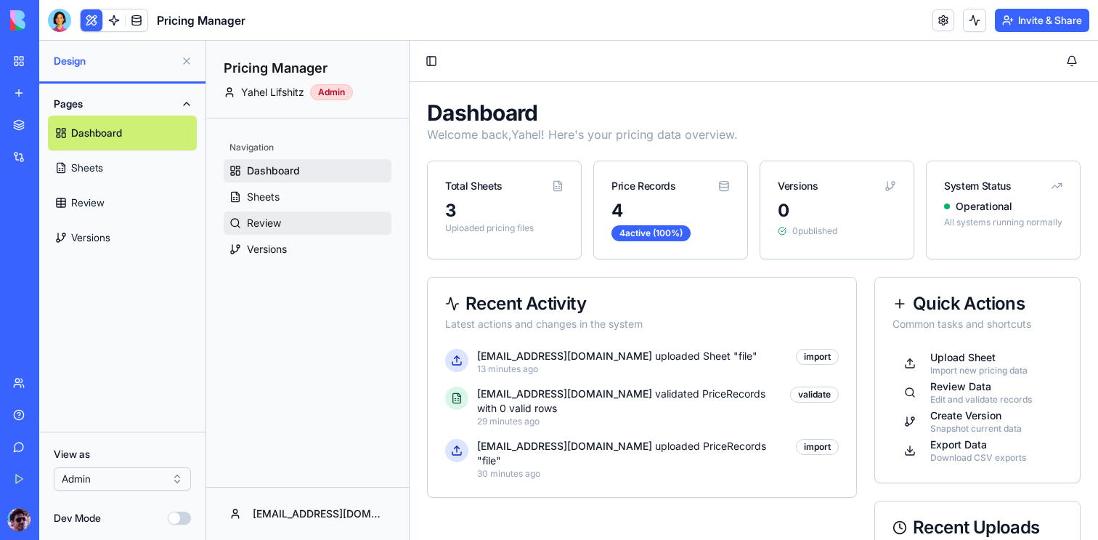
click at [288, 224] on link "Review" at bounding box center [308, 222] width 168 height 23
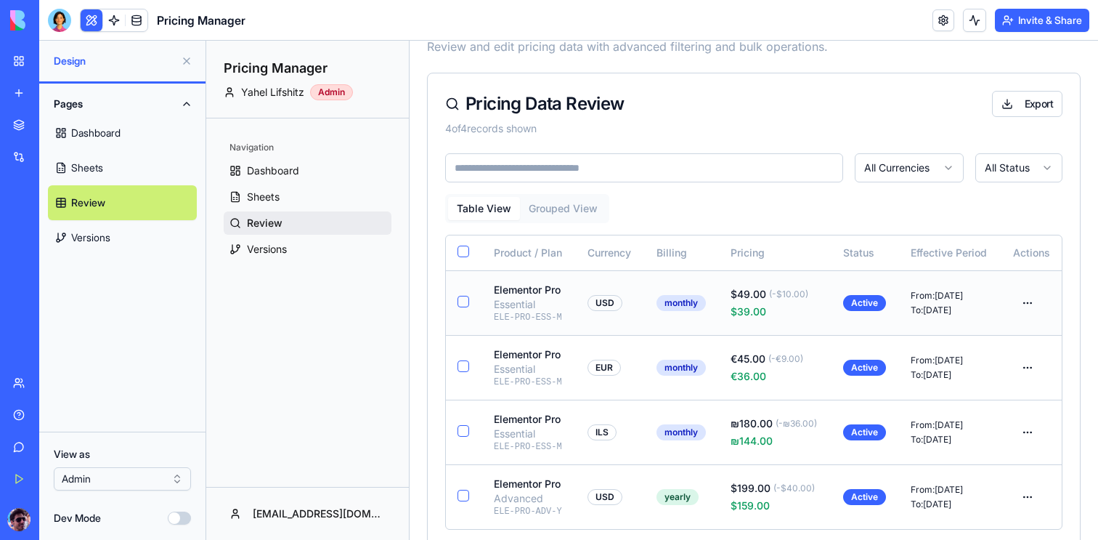
scroll to position [113, 0]
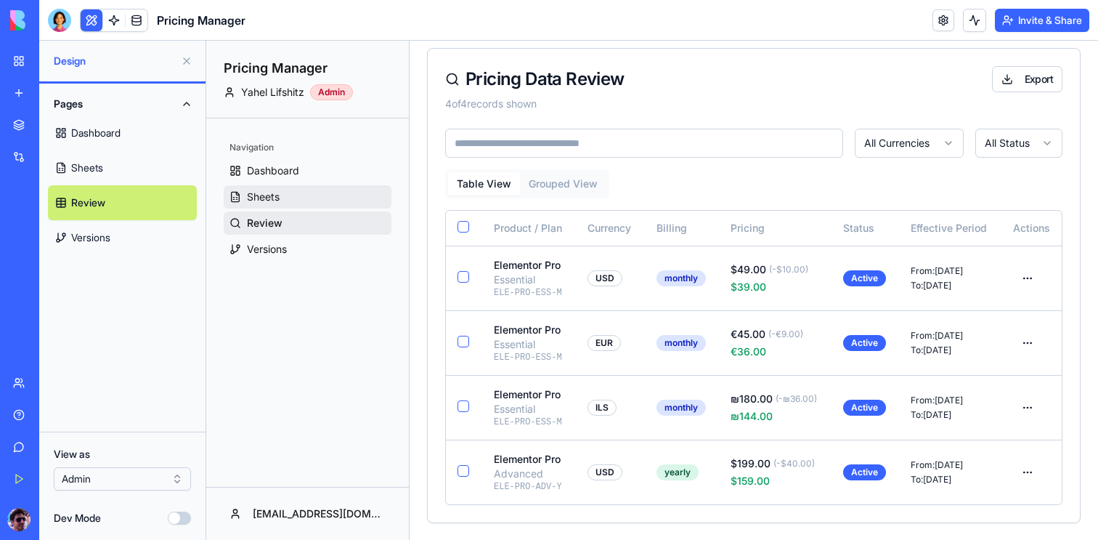
click at [280, 196] on link "Sheets" at bounding box center [308, 196] width 168 height 23
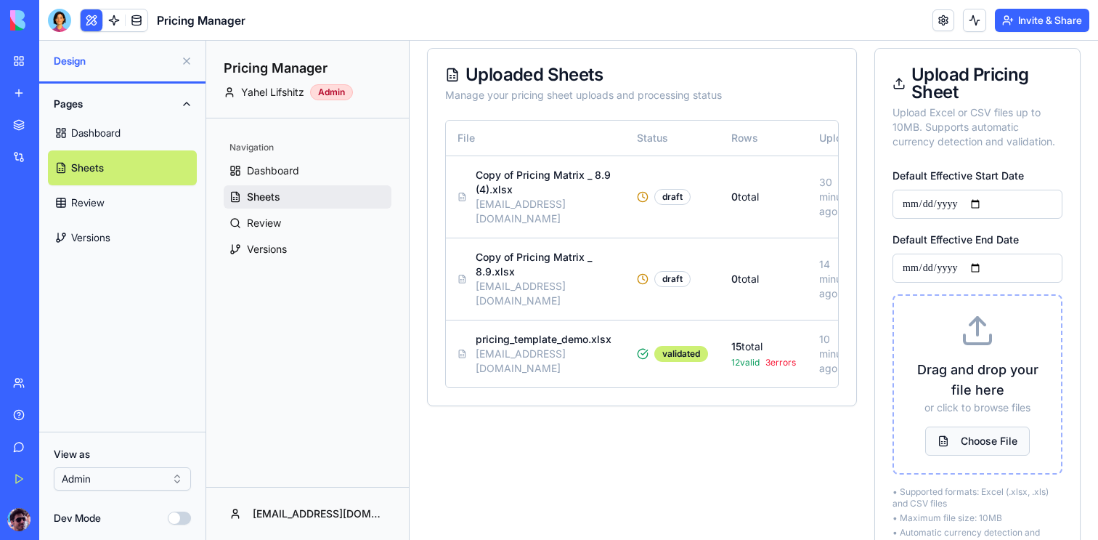
click at [986, 442] on button "Choose File" at bounding box center [977, 440] width 105 height 29
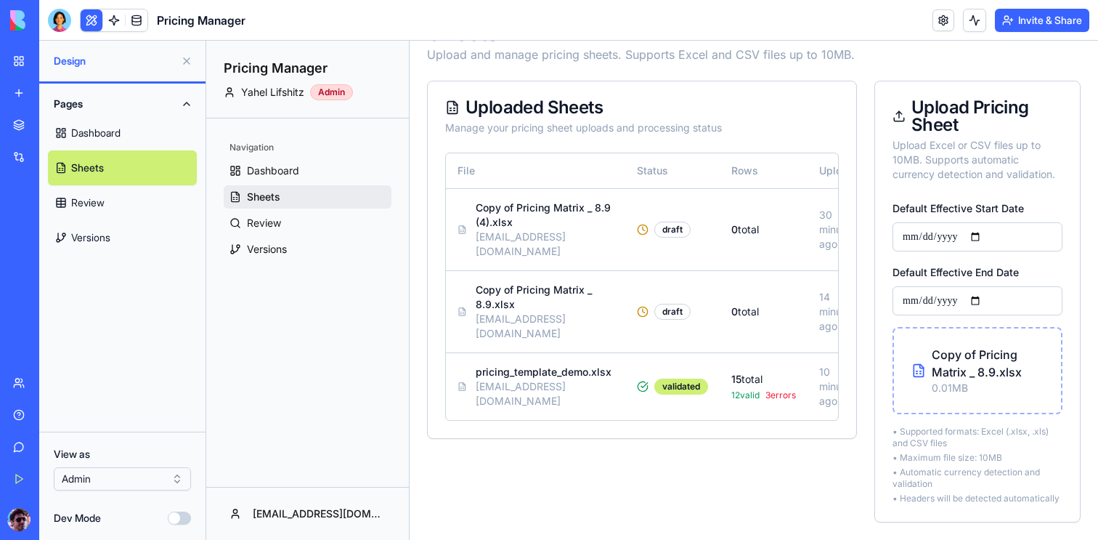
scroll to position [113, 0]
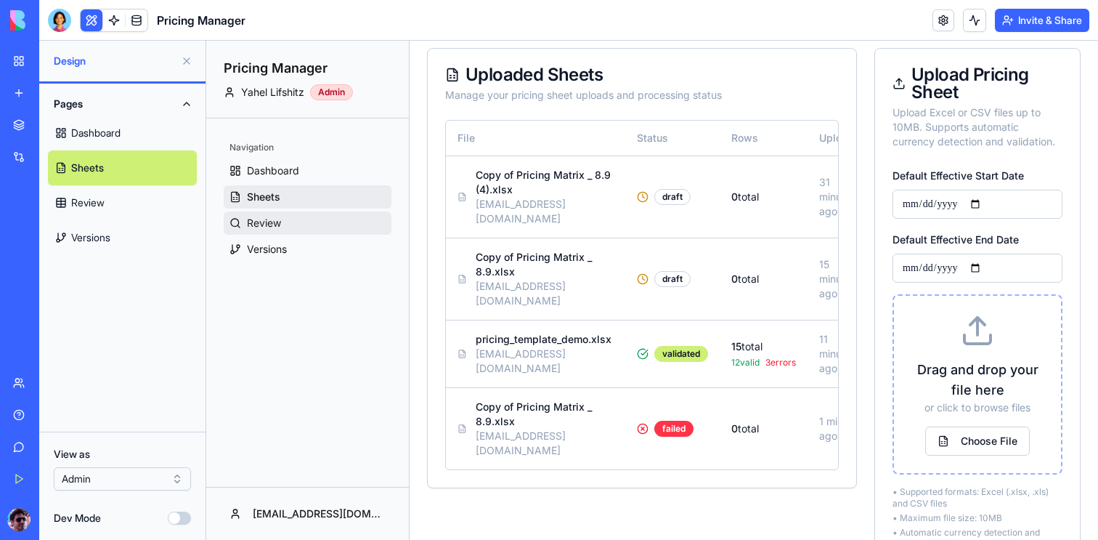
click at [261, 227] on span "Review" at bounding box center [264, 223] width 34 height 15
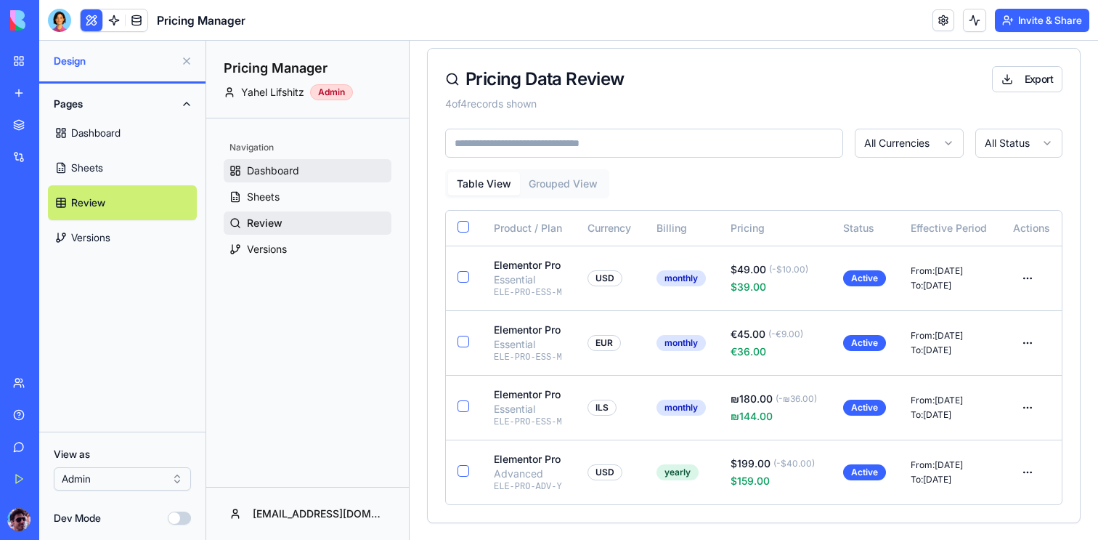
click at [253, 172] on span "Dashboard" at bounding box center [273, 170] width 52 height 15
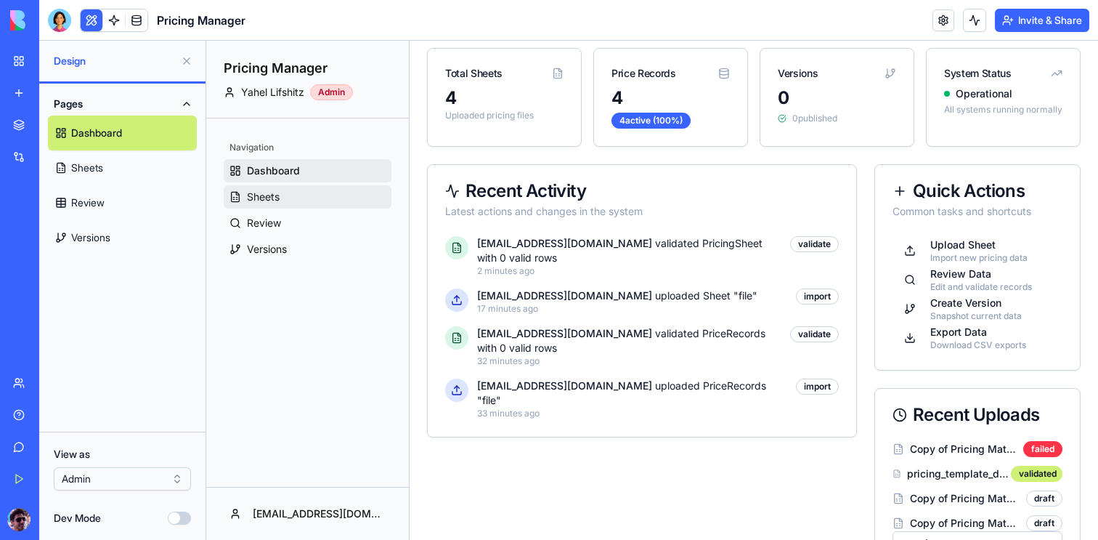
click at [259, 195] on span "Sheets" at bounding box center [263, 197] width 33 height 15
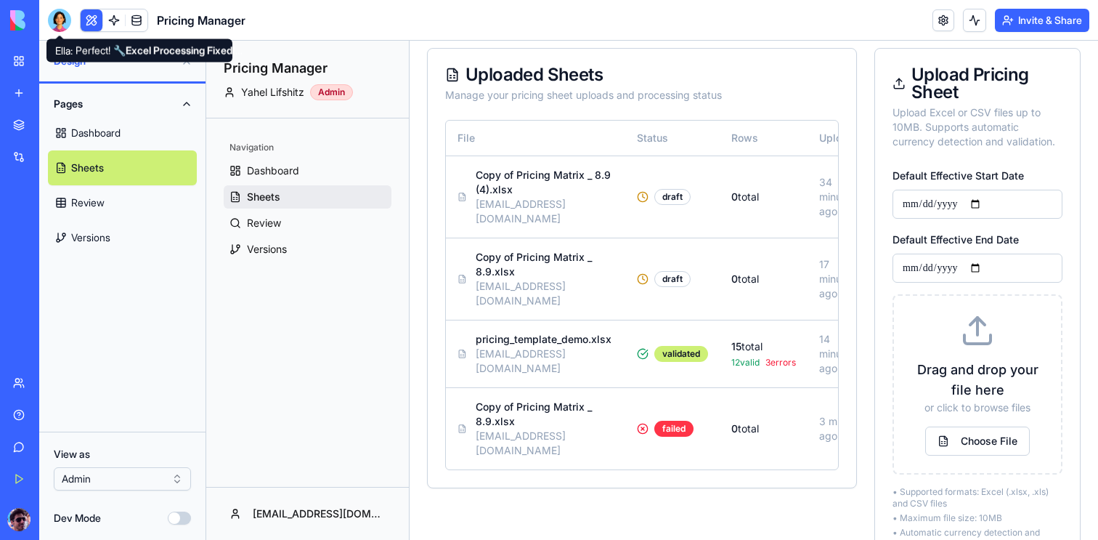
click at [61, 28] on div at bounding box center [59, 20] width 23 height 23
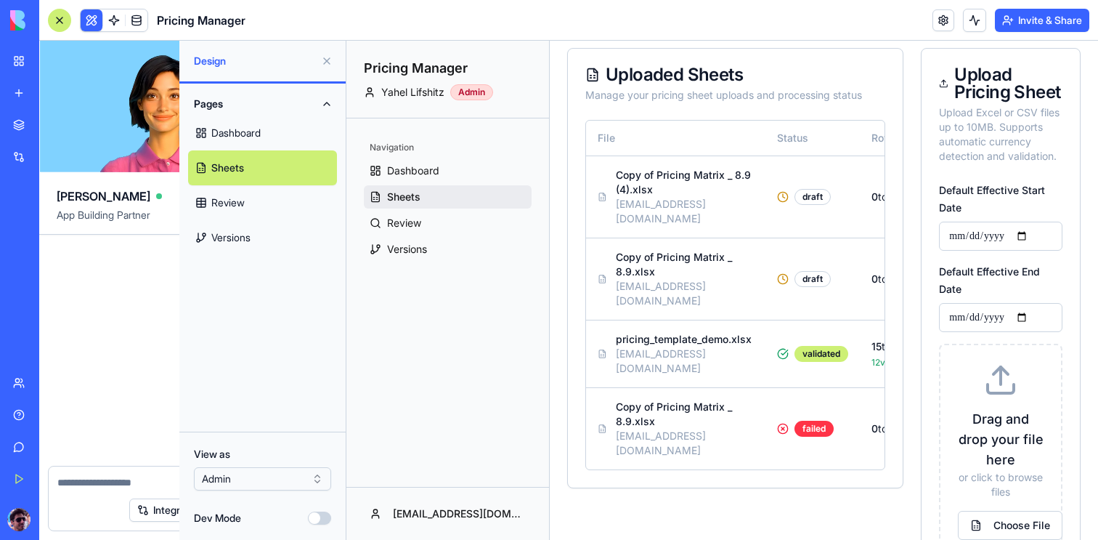
scroll to position [11179, 0]
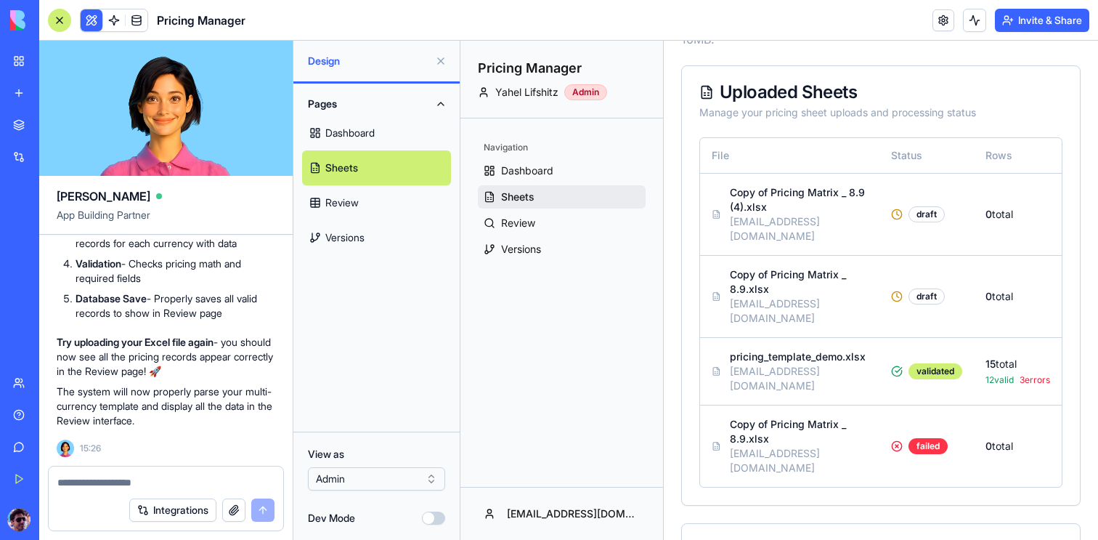
click at [145, 487] on textarea at bounding box center [165, 482] width 217 height 15
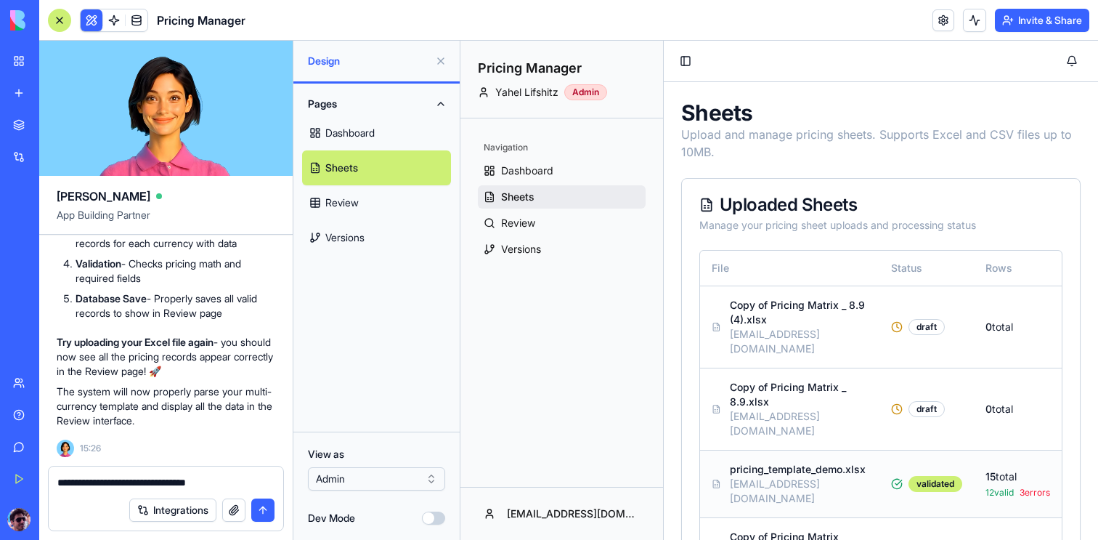
scroll to position [99, 0]
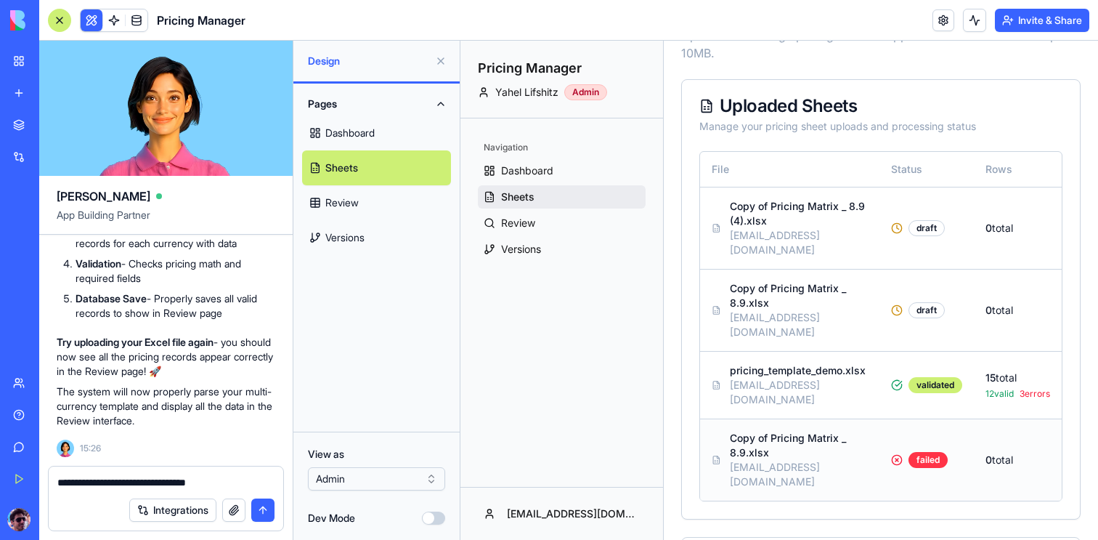
click at [827, 431] on p "Copy of Pricing Matrix _ 8.9.xlsx" at bounding box center [799, 445] width 138 height 29
click at [1020, 452] on p "0 total" at bounding box center [1018, 459] width 65 height 15
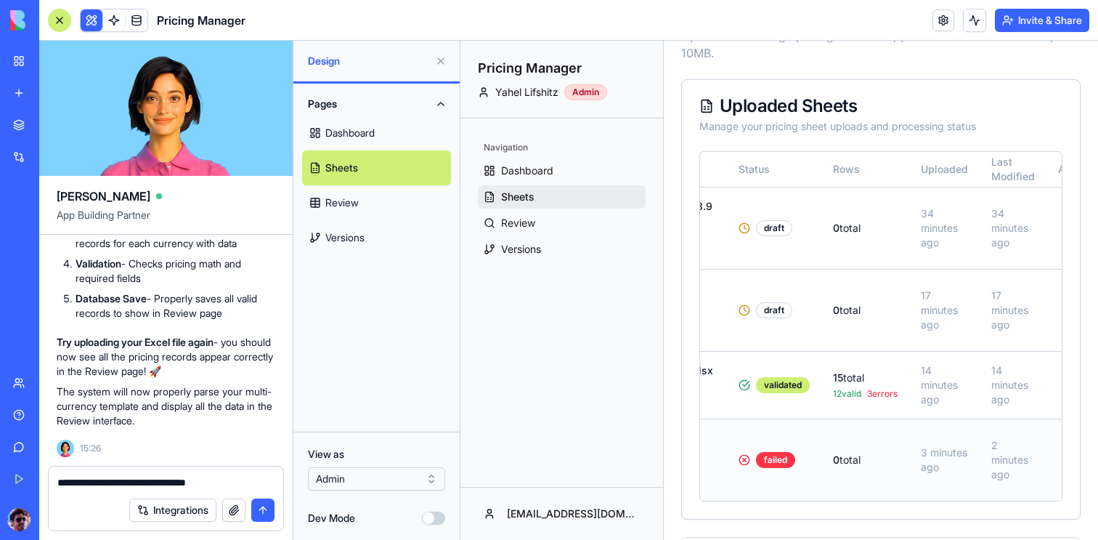
scroll to position [0, 182]
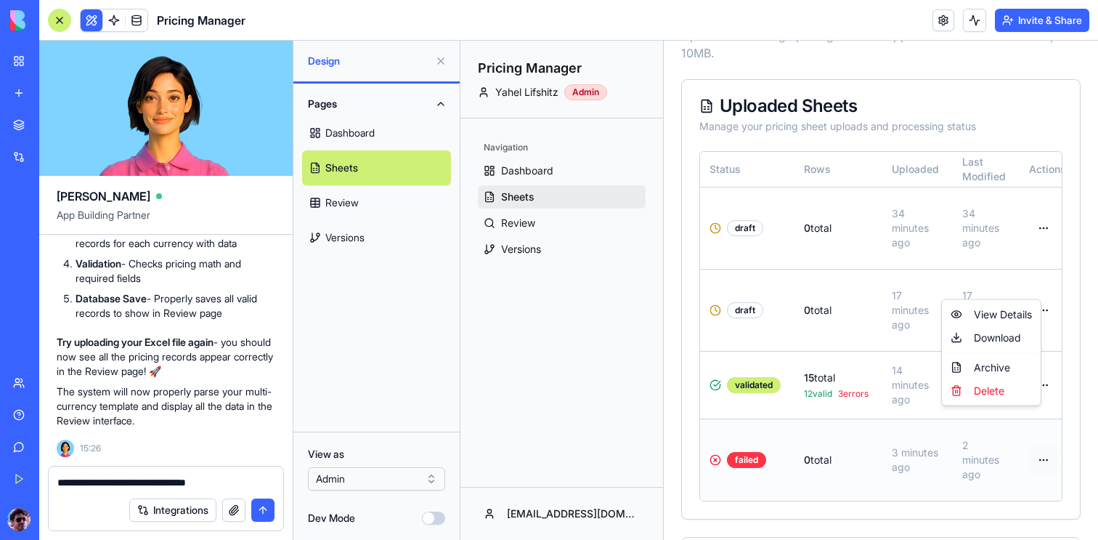
click at [1024, 422] on html "**********" at bounding box center [779, 477] width 638 height 1071
click at [1015, 319] on div "View Details" at bounding box center [991, 314] width 93 height 23
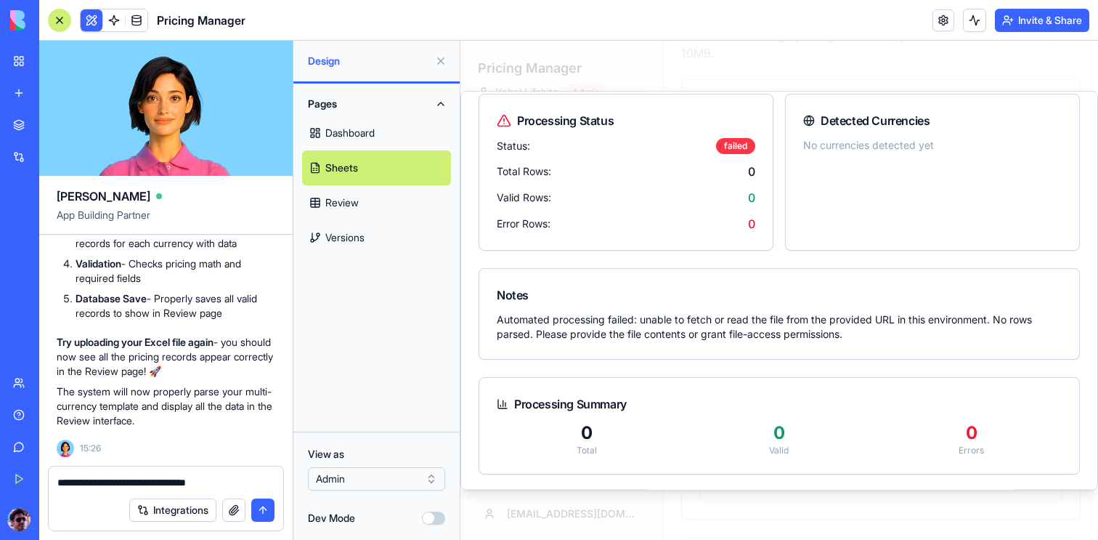
scroll to position [62, 0]
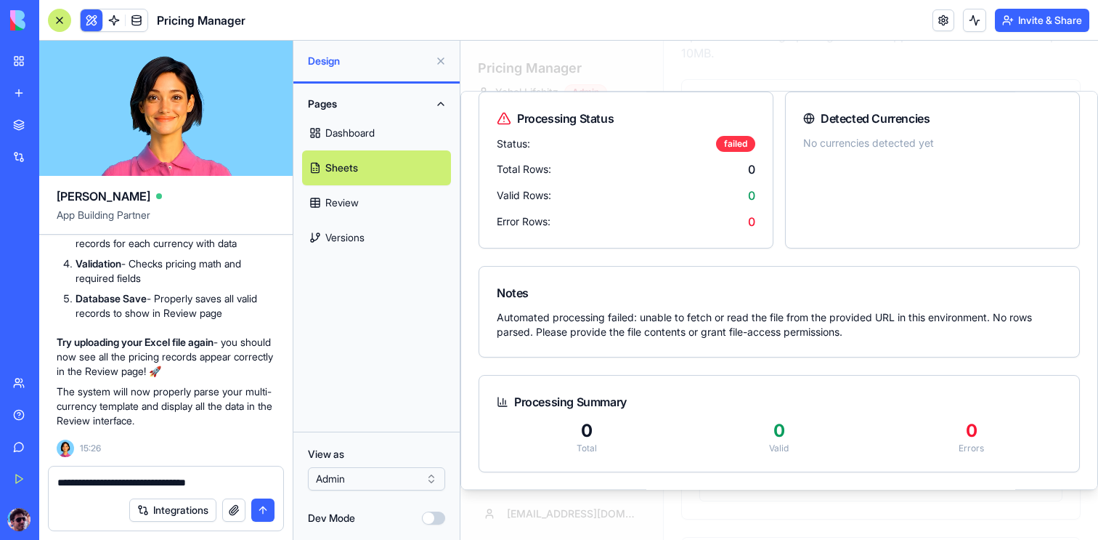
click at [455, 362] on div "Pages Dashboard Sheets Review Versions" at bounding box center [376, 258] width 166 height 348
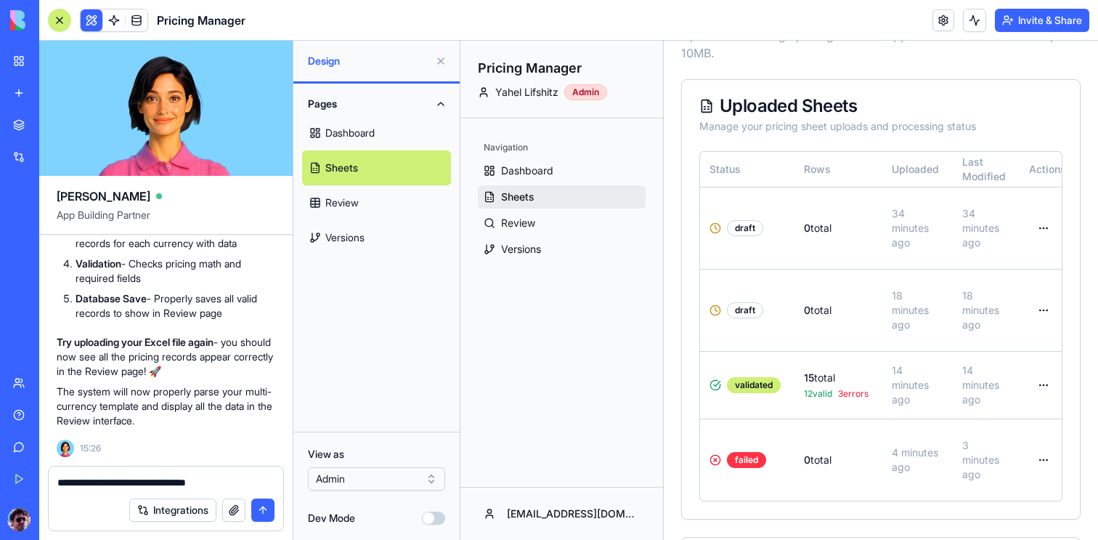
click at [261, 479] on textarea "**********" at bounding box center [165, 482] width 217 height 15
type textarea "**********"
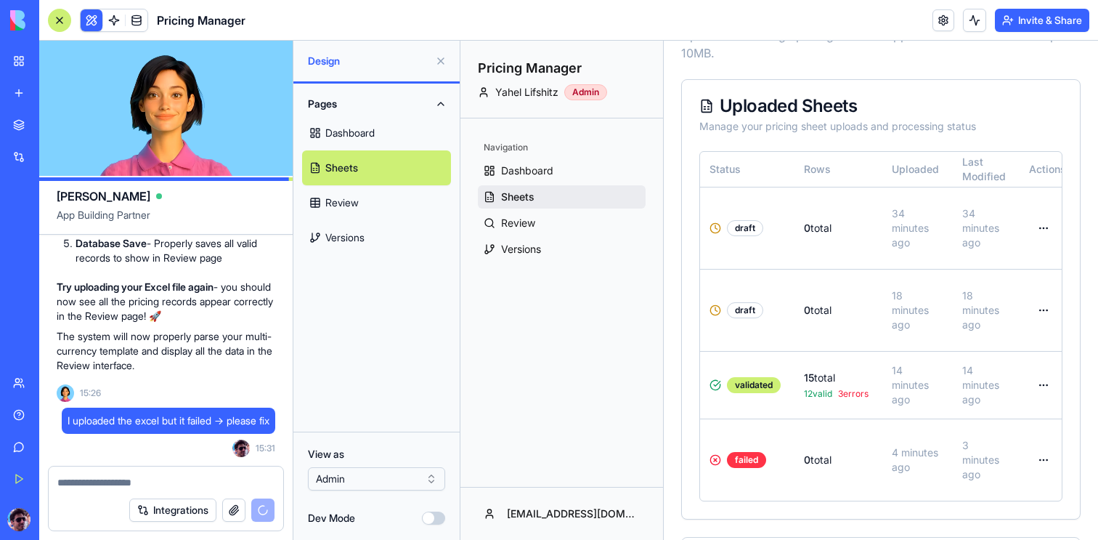
click at [440, 65] on button at bounding box center [440, 60] width 23 height 23
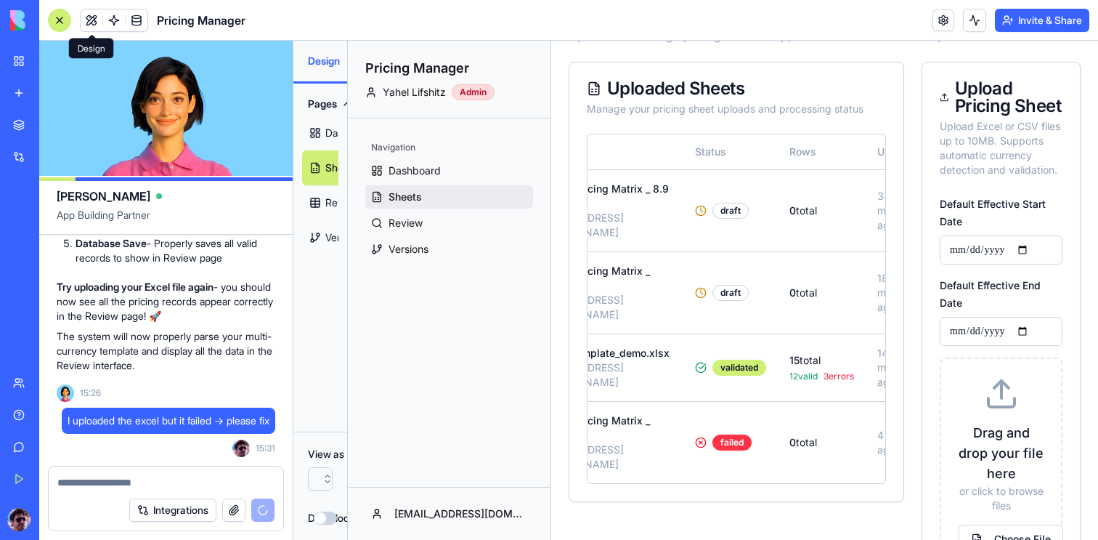
scroll to position [0, 76]
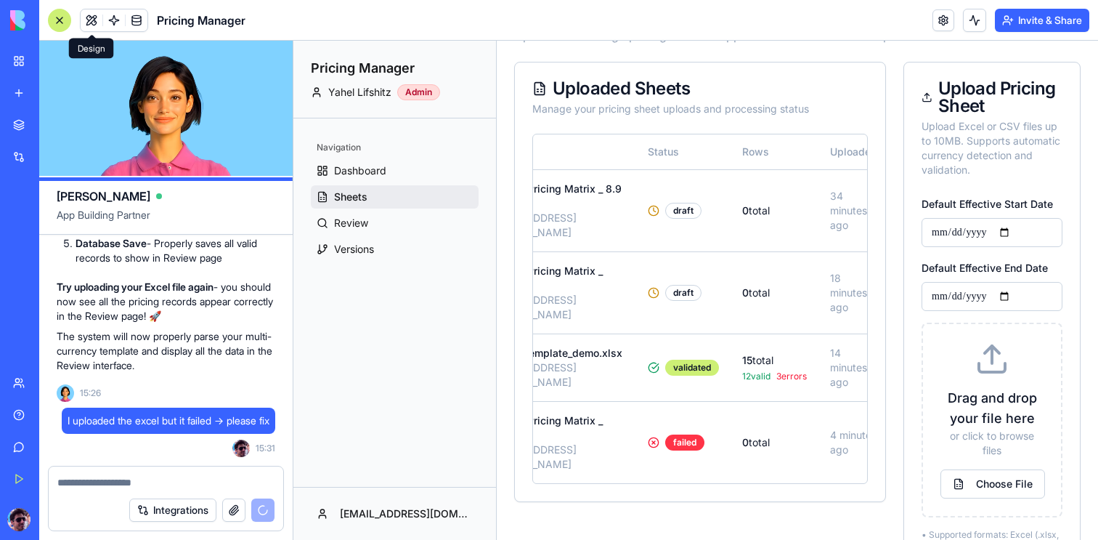
click at [474, 74] on h2 "Pricing Manager" at bounding box center [395, 68] width 168 height 20
click at [1002, 491] on button "Choose File" at bounding box center [993, 483] width 105 height 29
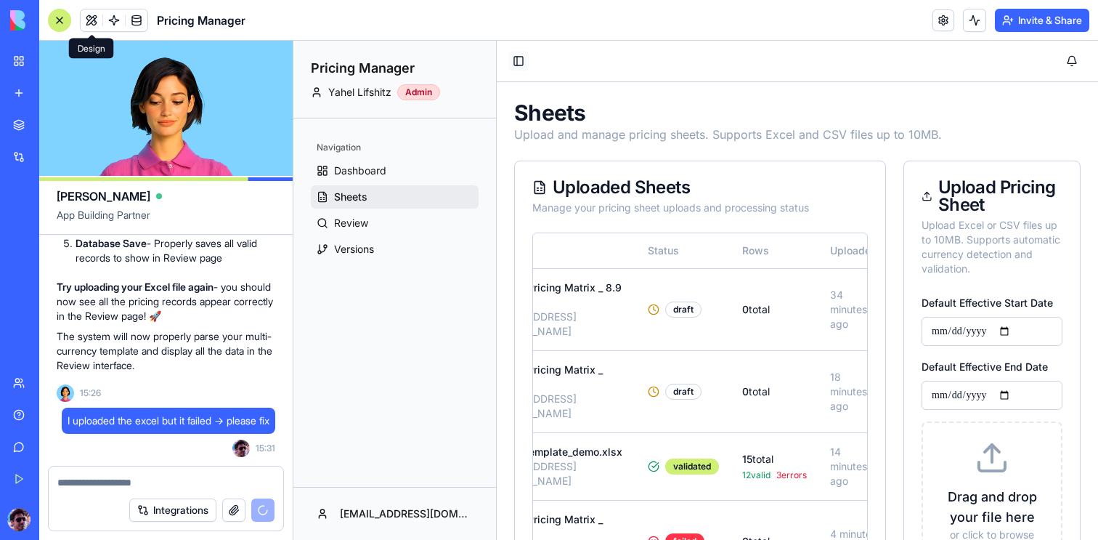
click at [516, 56] on button "Toggle Sidebar" at bounding box center [518, 61] width 20 height 20
